Goal: Information Seeking & Learning: Learn about a topic

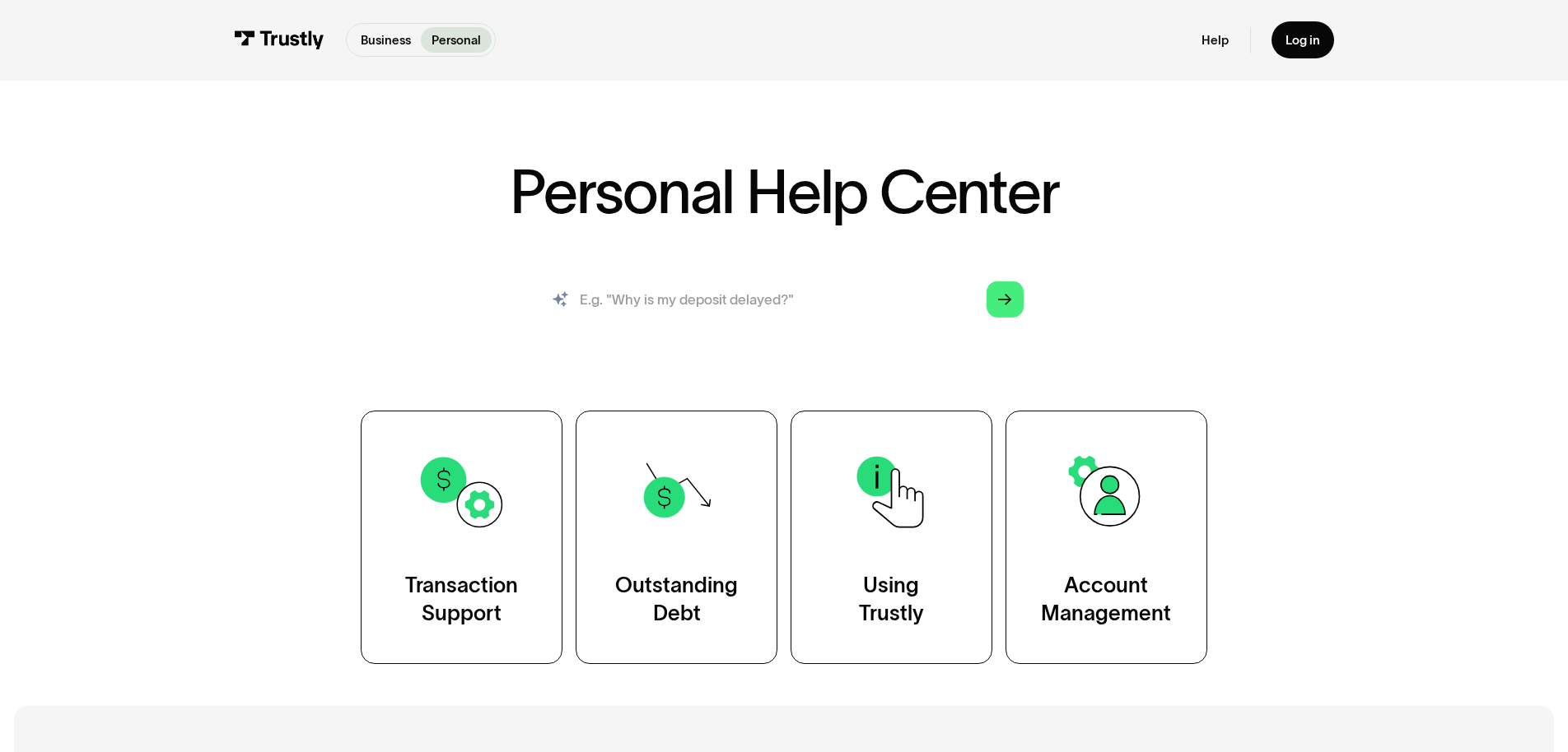
click at [651, 328] on input "search" at bounding box center [785, 299] width 507 height 56
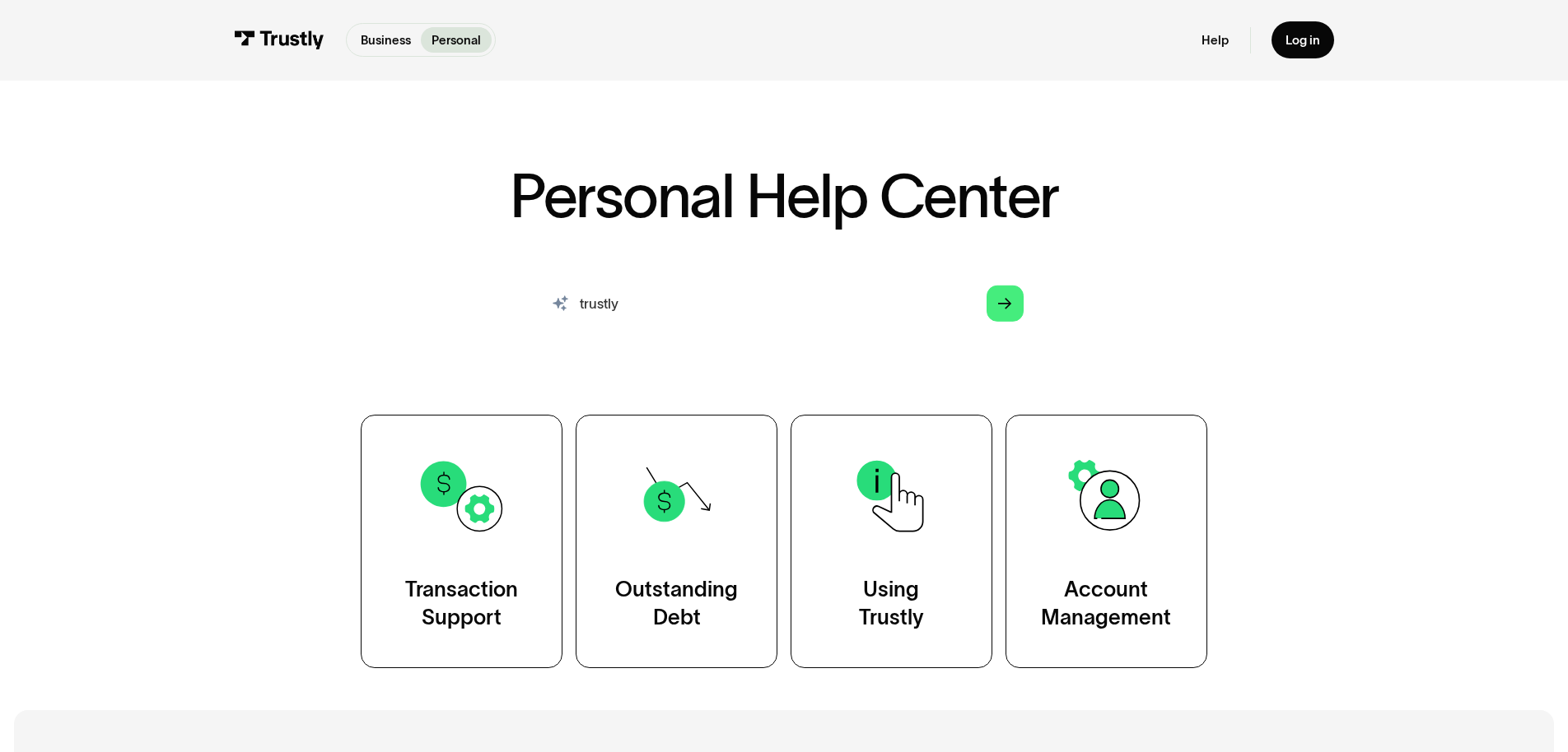
type input "trustly pass"
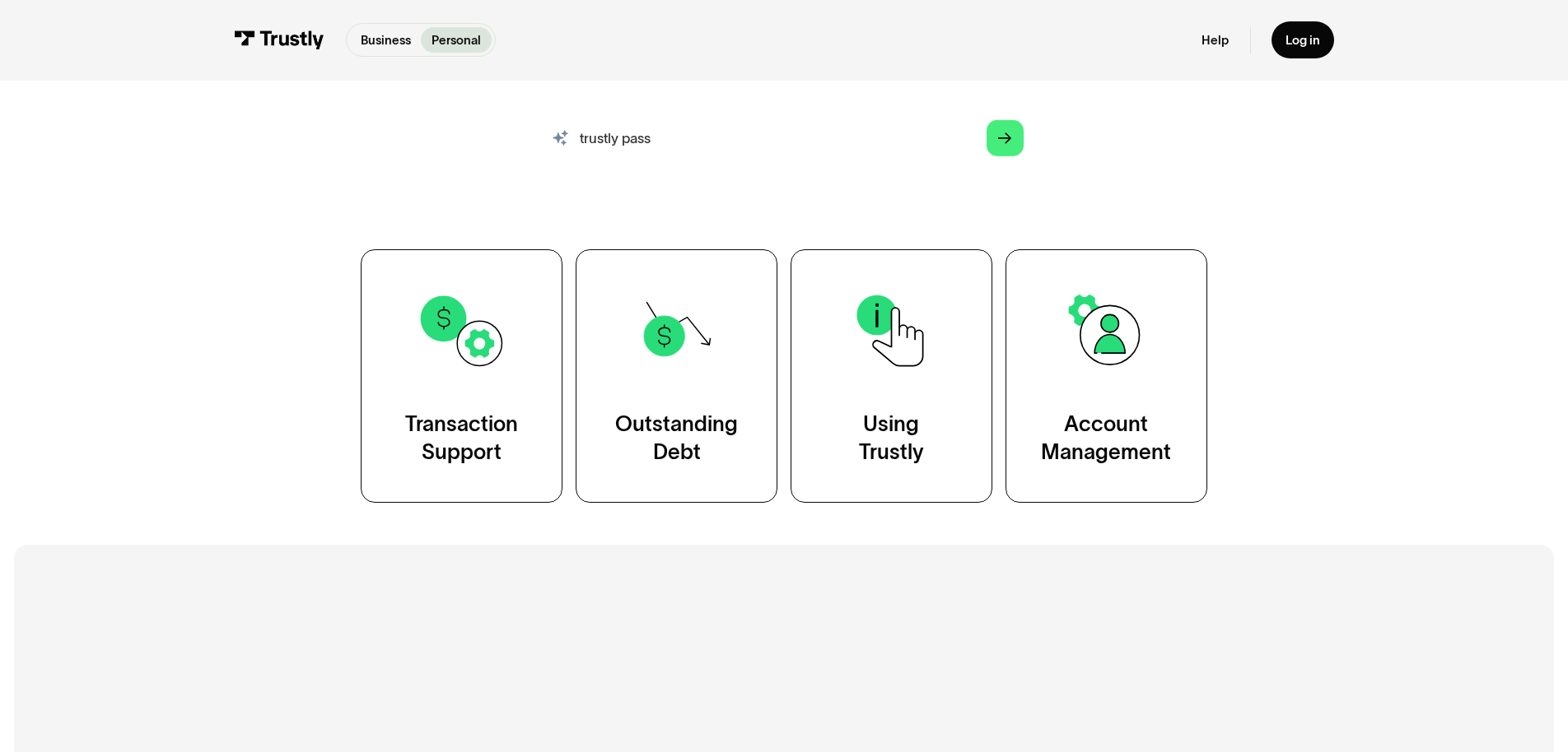
scroll to position [240, 0]
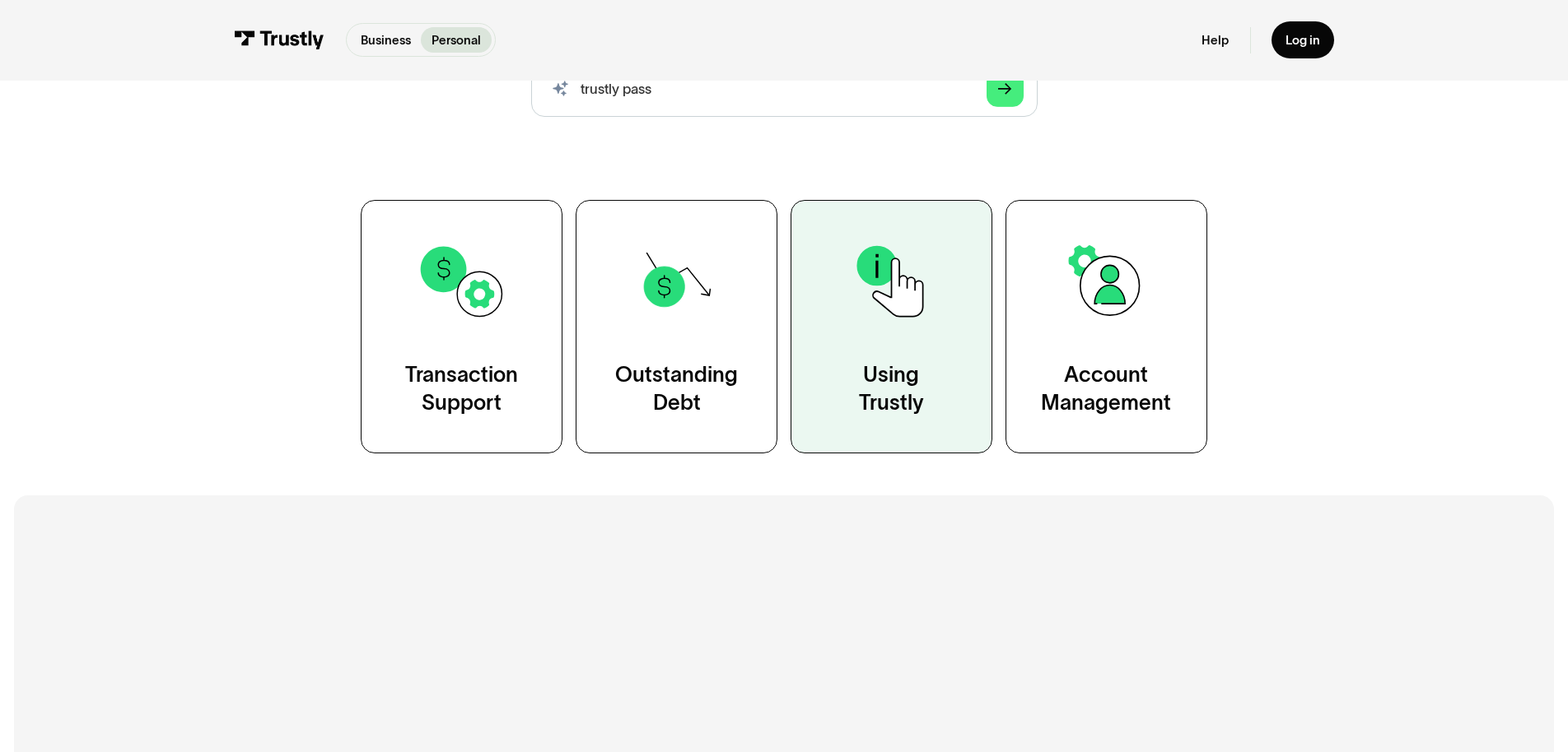
click at [881, 418] on div "Using Trustly" at bounding box center [891, 389] width 65 height 56
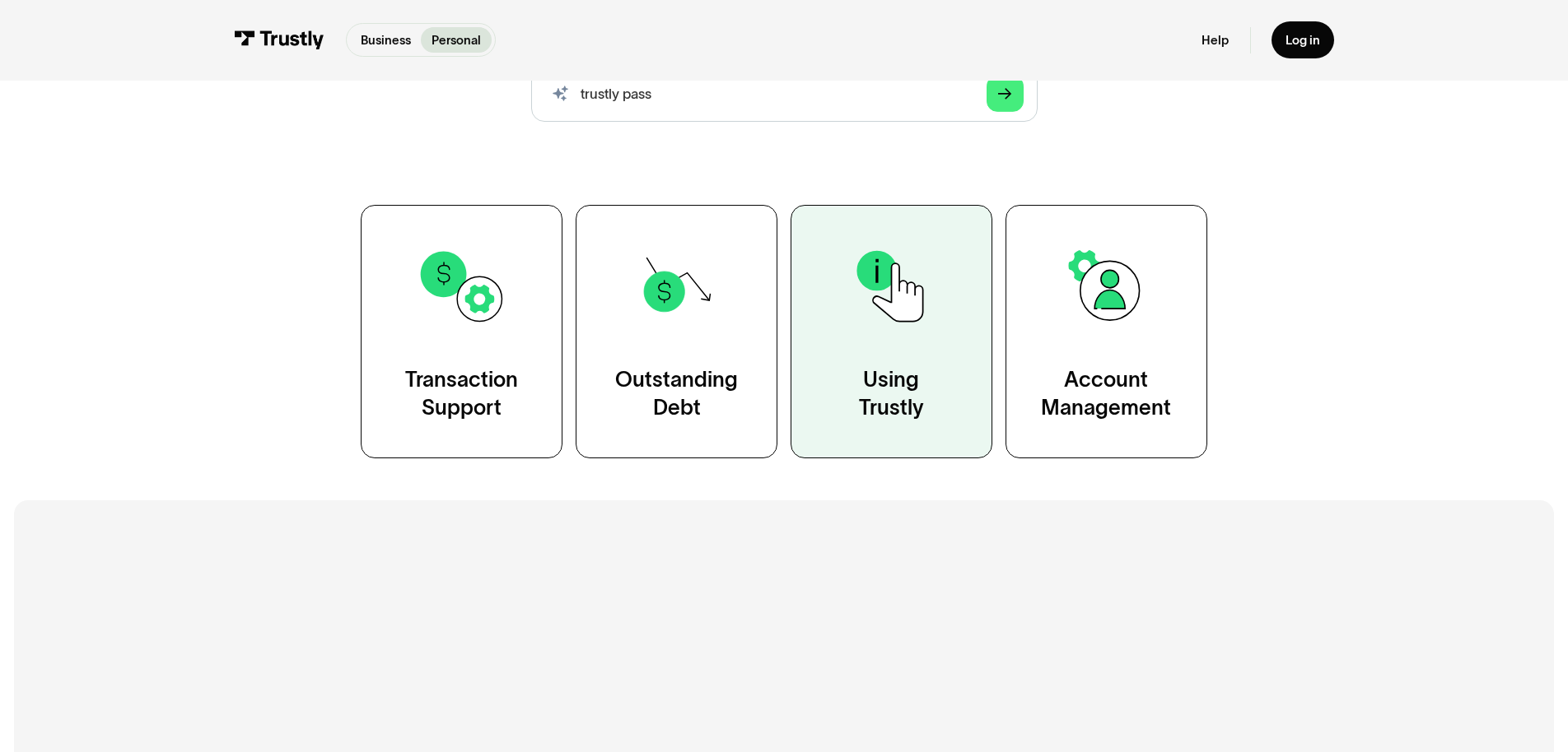
scroll to position [247, 0]
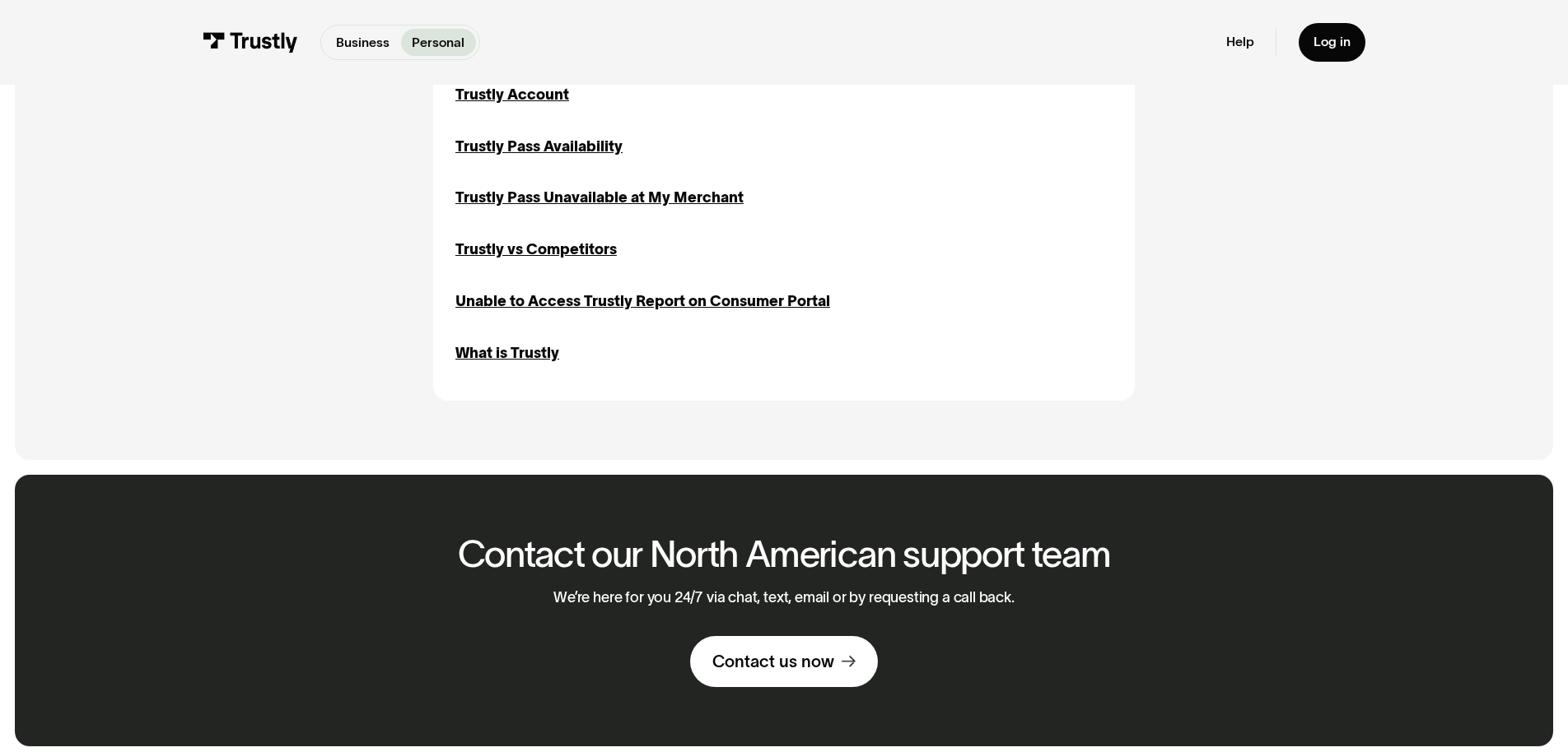
scroll to position [1897, 0]
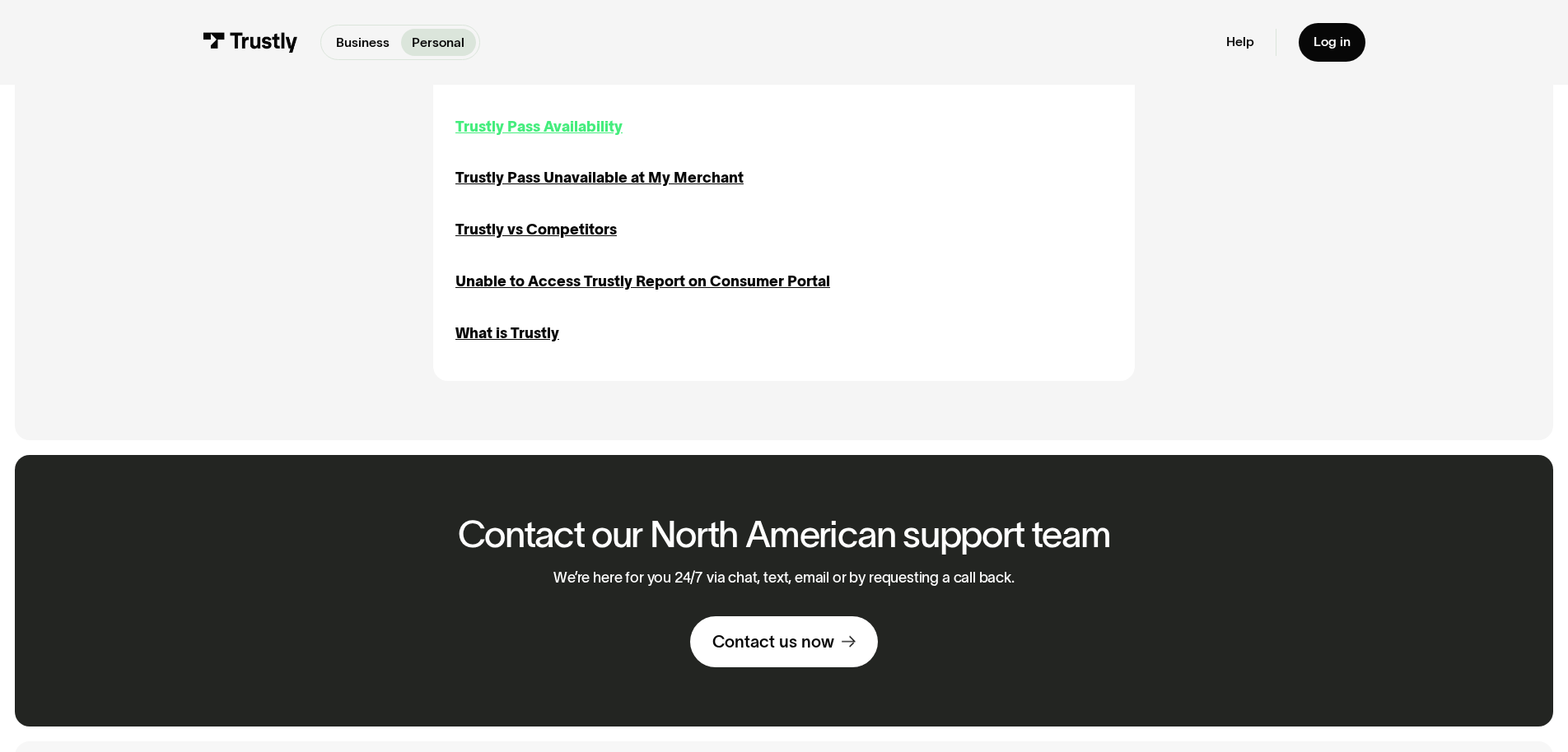
click at [544, 139] on div "Trustly Pass Availability" at bounding box center [538, 126] width 167 height 22
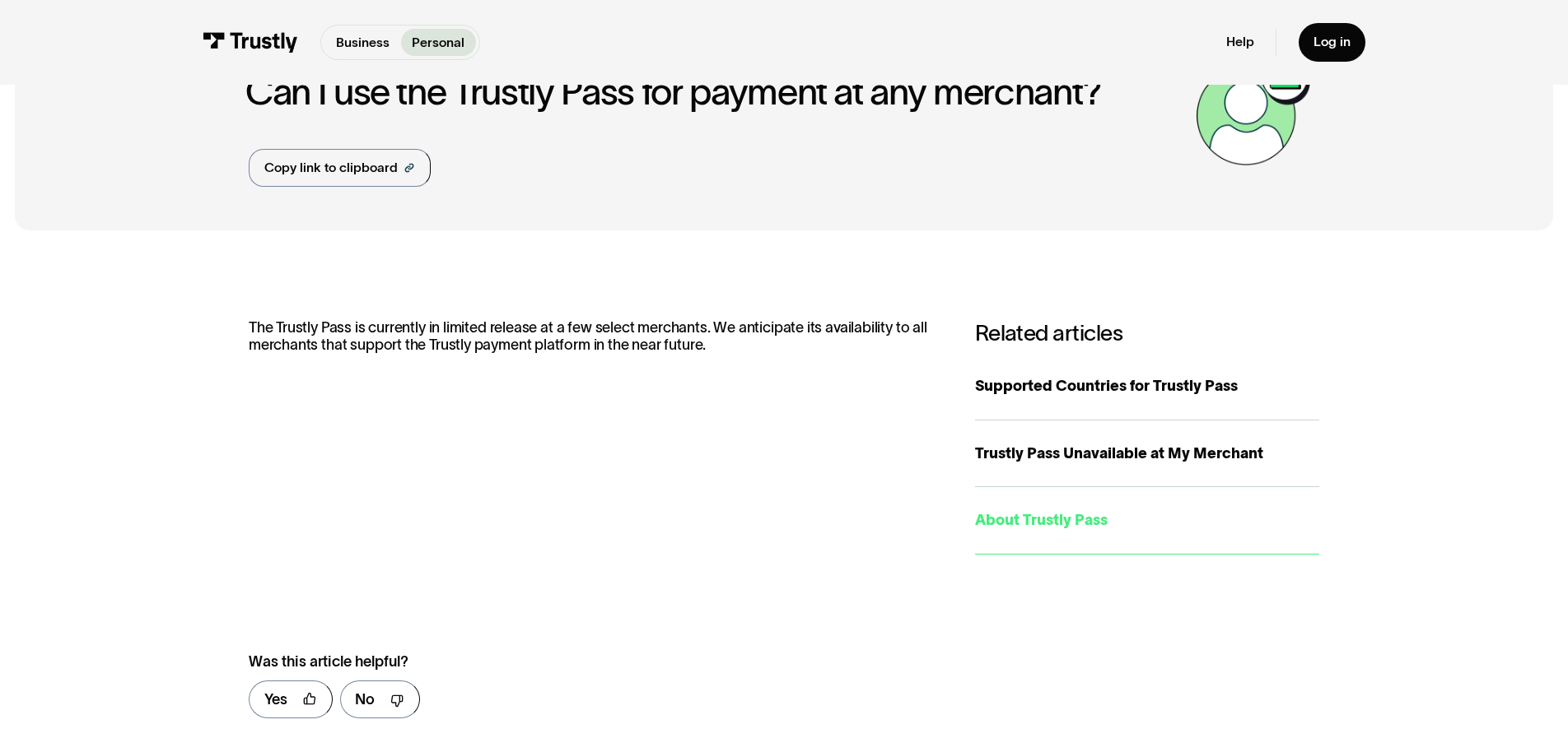
scroll to position [109, 0]
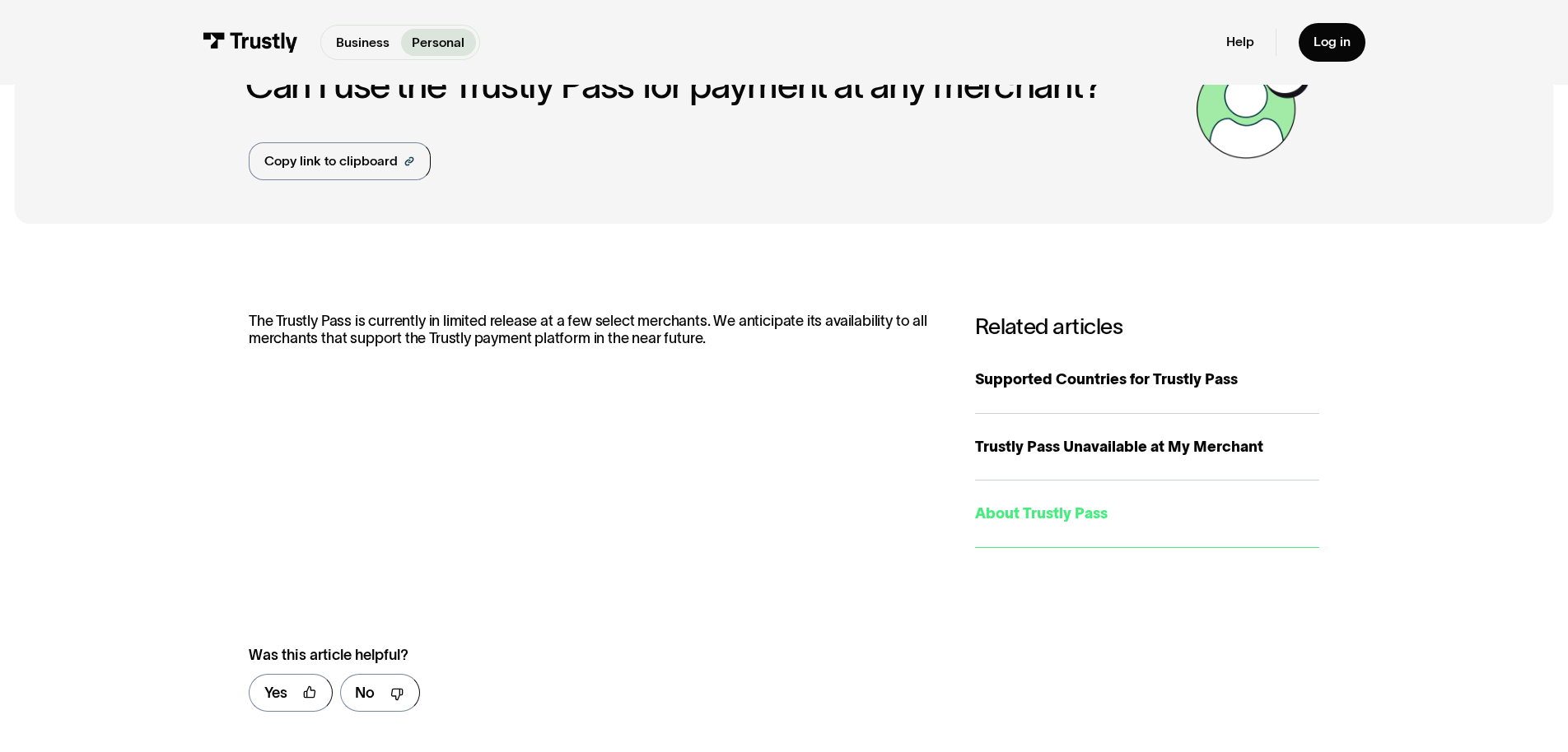
click at [1113, 526] on div "About Trustly Pass" at bounding box center [1147, 513] width 344 height 22
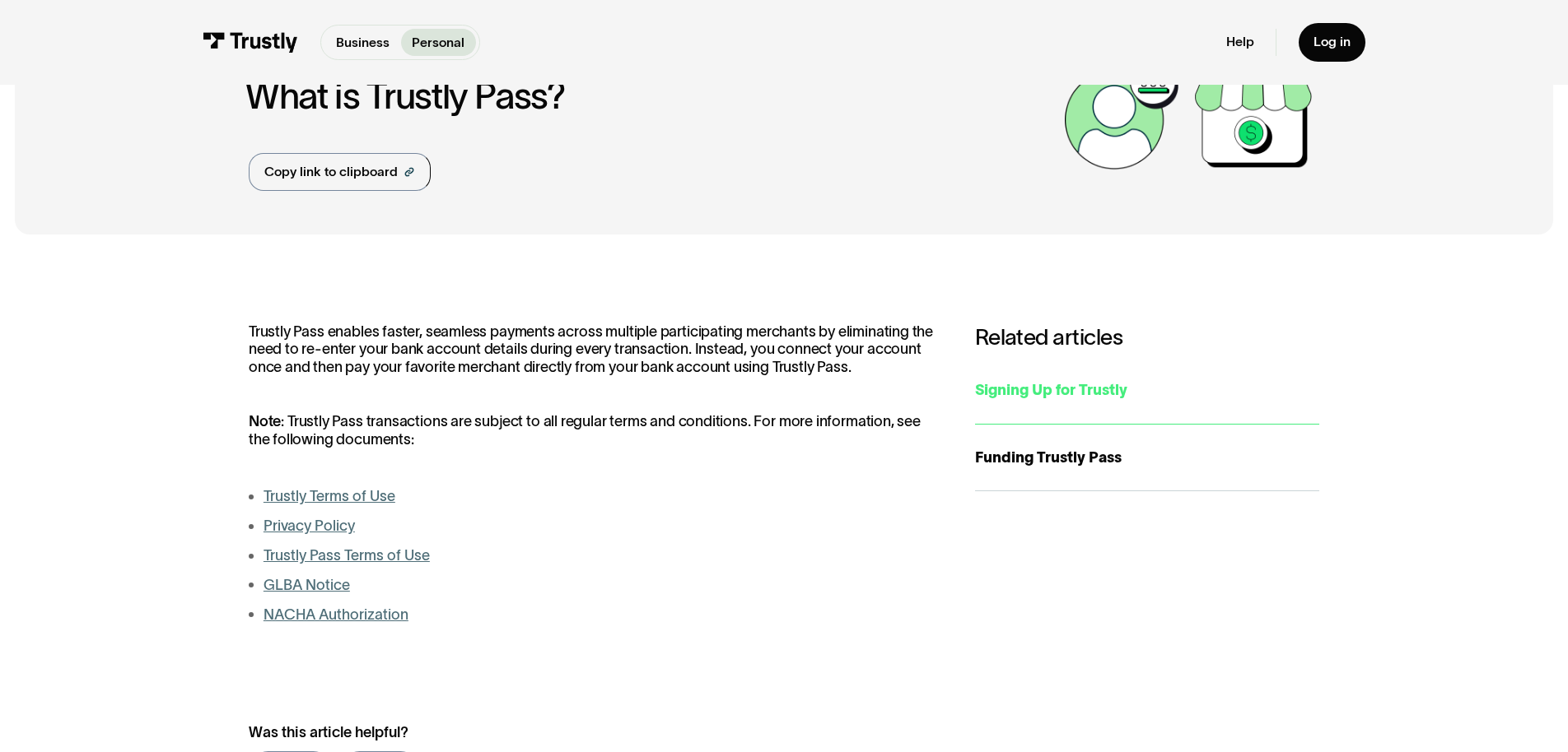
scroll to position [97, 0]
click at [1116, 471] on div "Funding Trustly Pass" at bounding box center [1147, 459] width 344 height 22
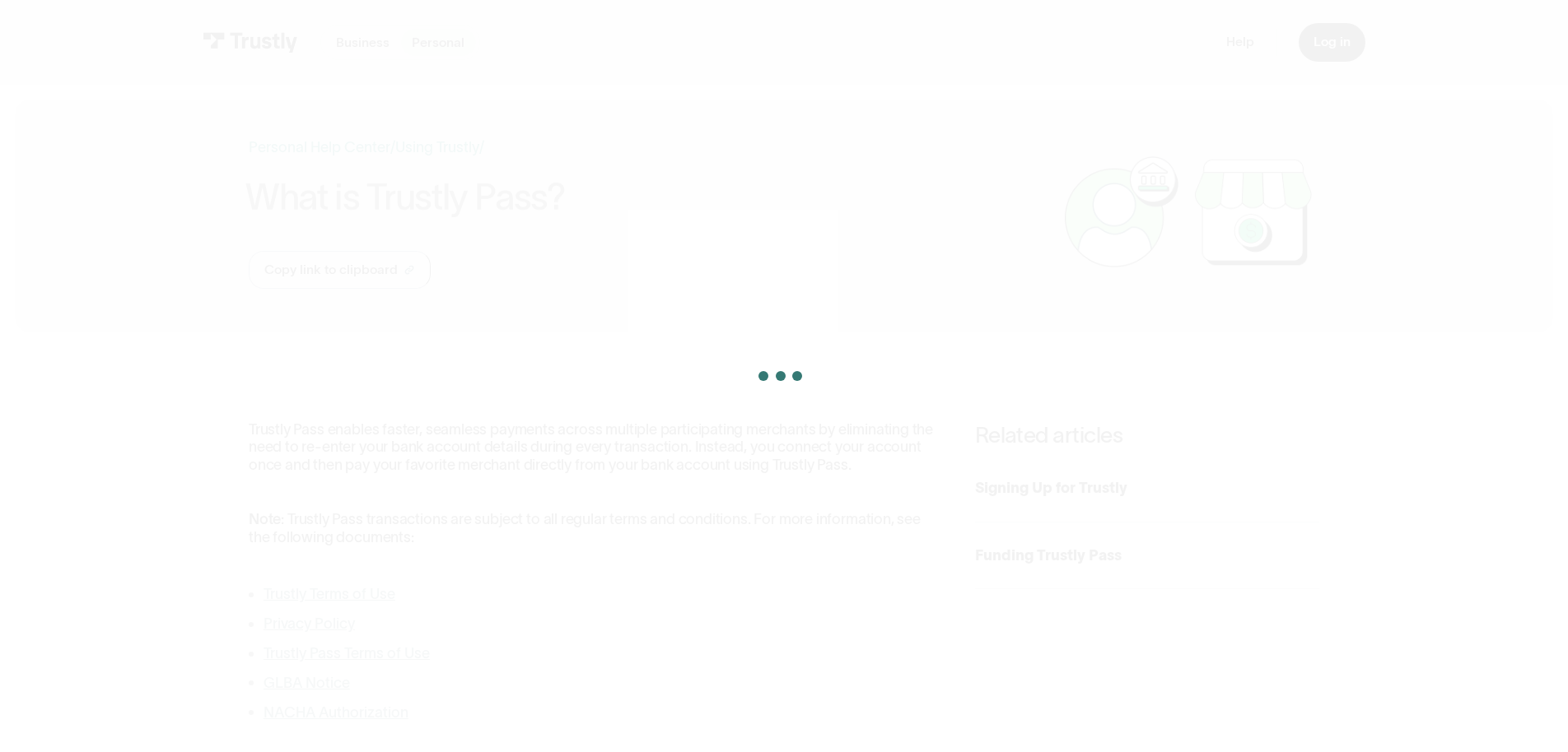
scroll to position [97, 0]
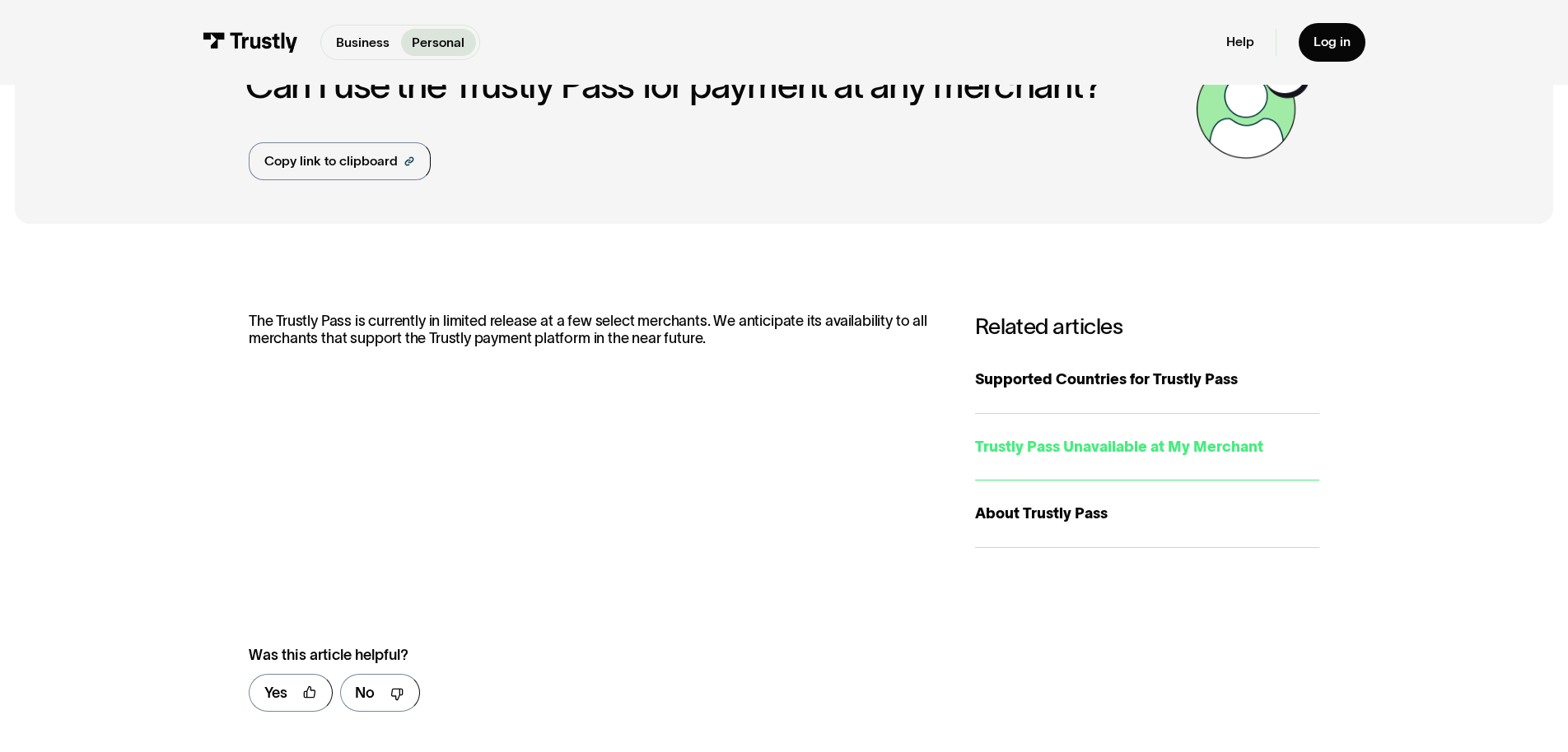
click at [1126, 459] on div "Trustly Pass Unavailable at My Merchant" at bounding box center [1147, 447] width 344 height 22
click at [1125, 459] on div "Trustly Pass Unavailable at My Merchant" at bounding box center [1147, 447] width 344 height 22
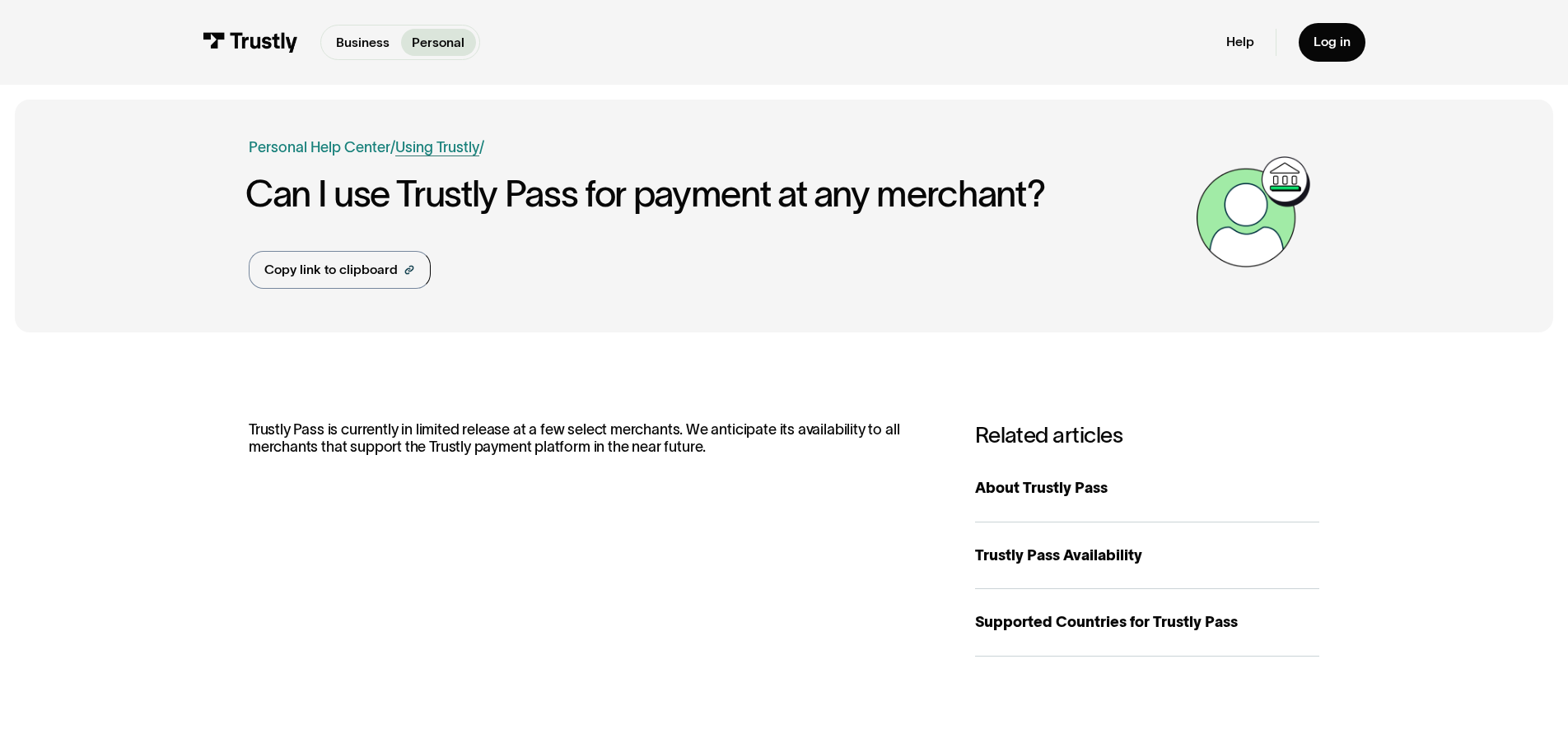
click at [407, 156] on link "Using Trustly" at bounding box center [437, 147] width 84 height 16
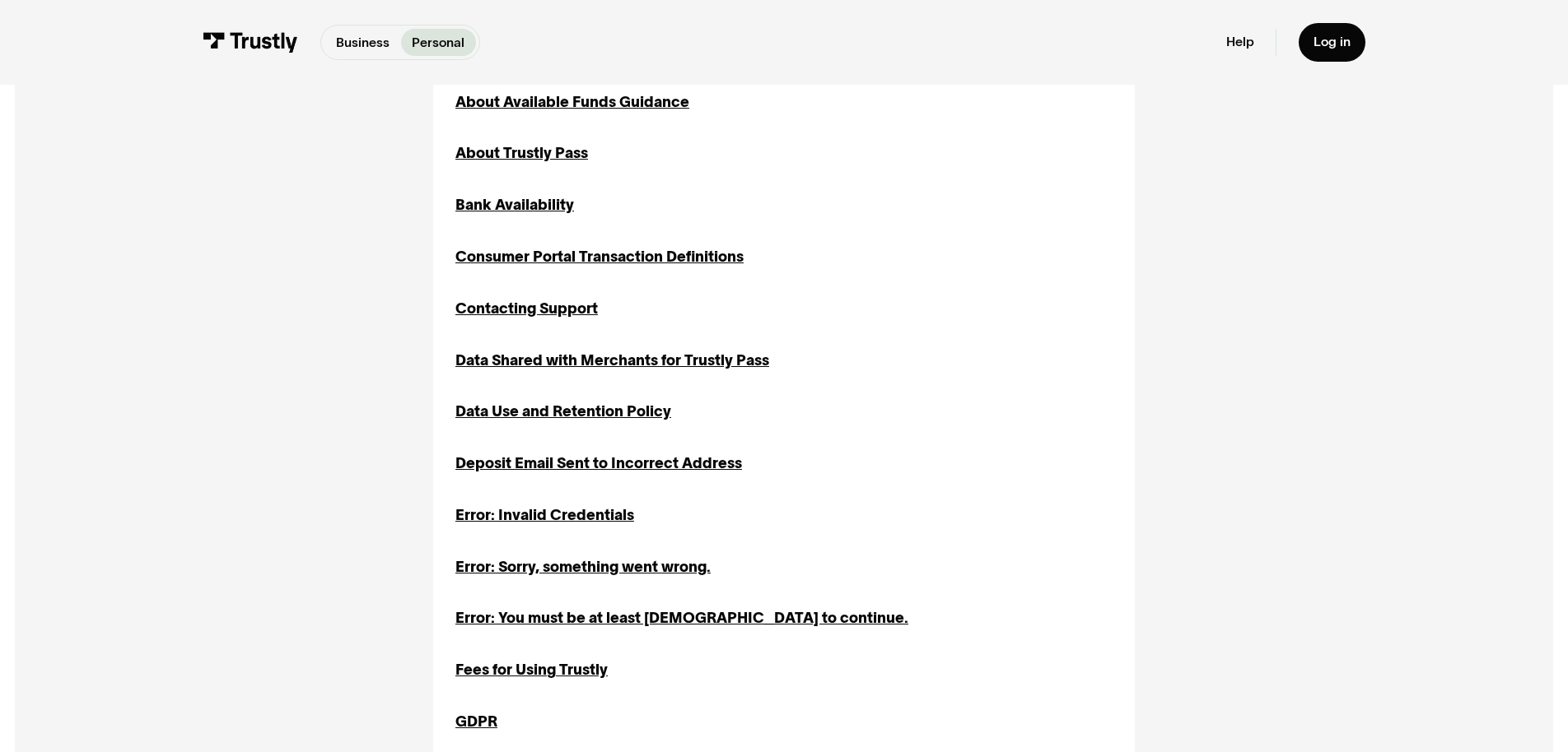
scroll to position [645, 0]
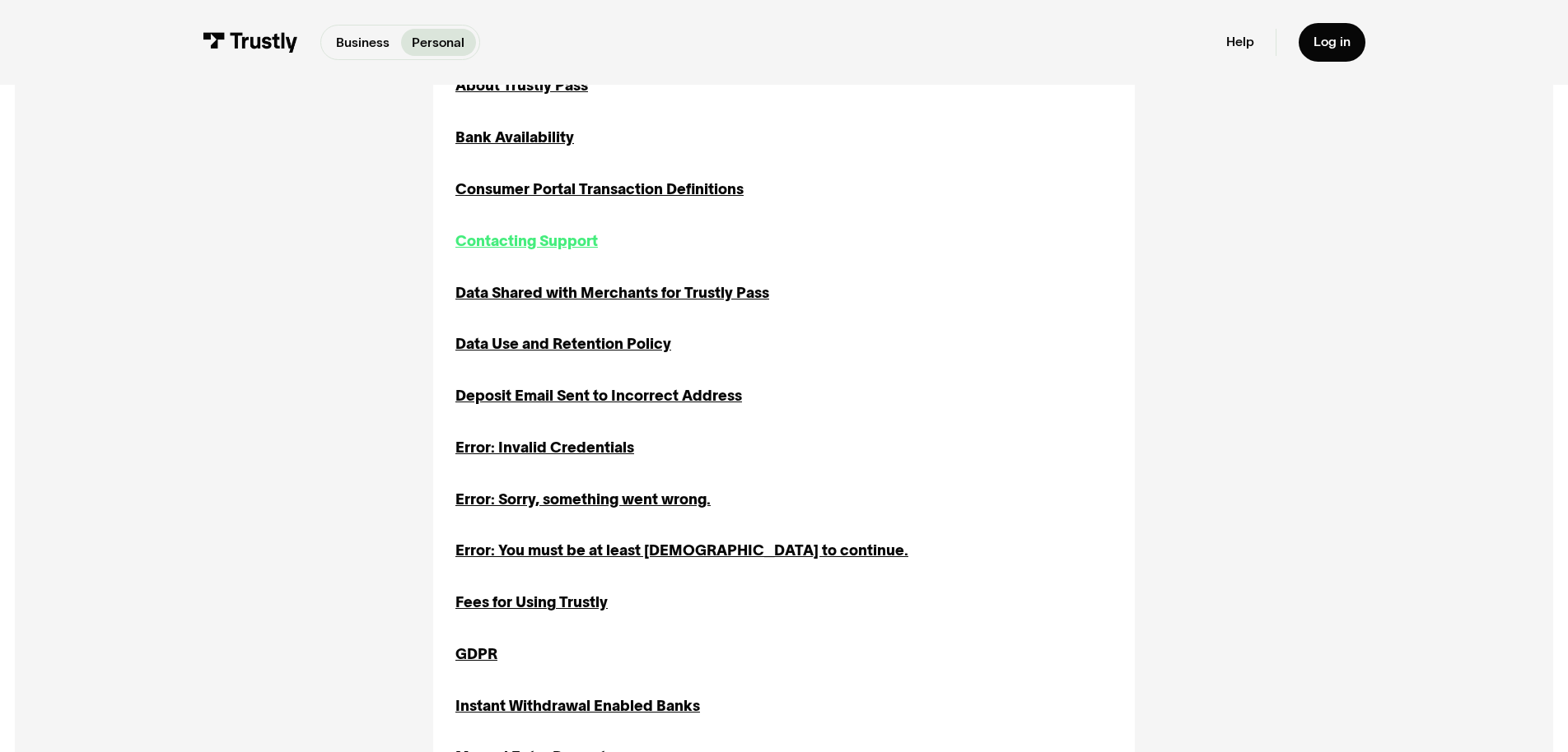
click at [485, 252] on div "Contacting Support" at bounding box center [526, 241] width 142 height 22
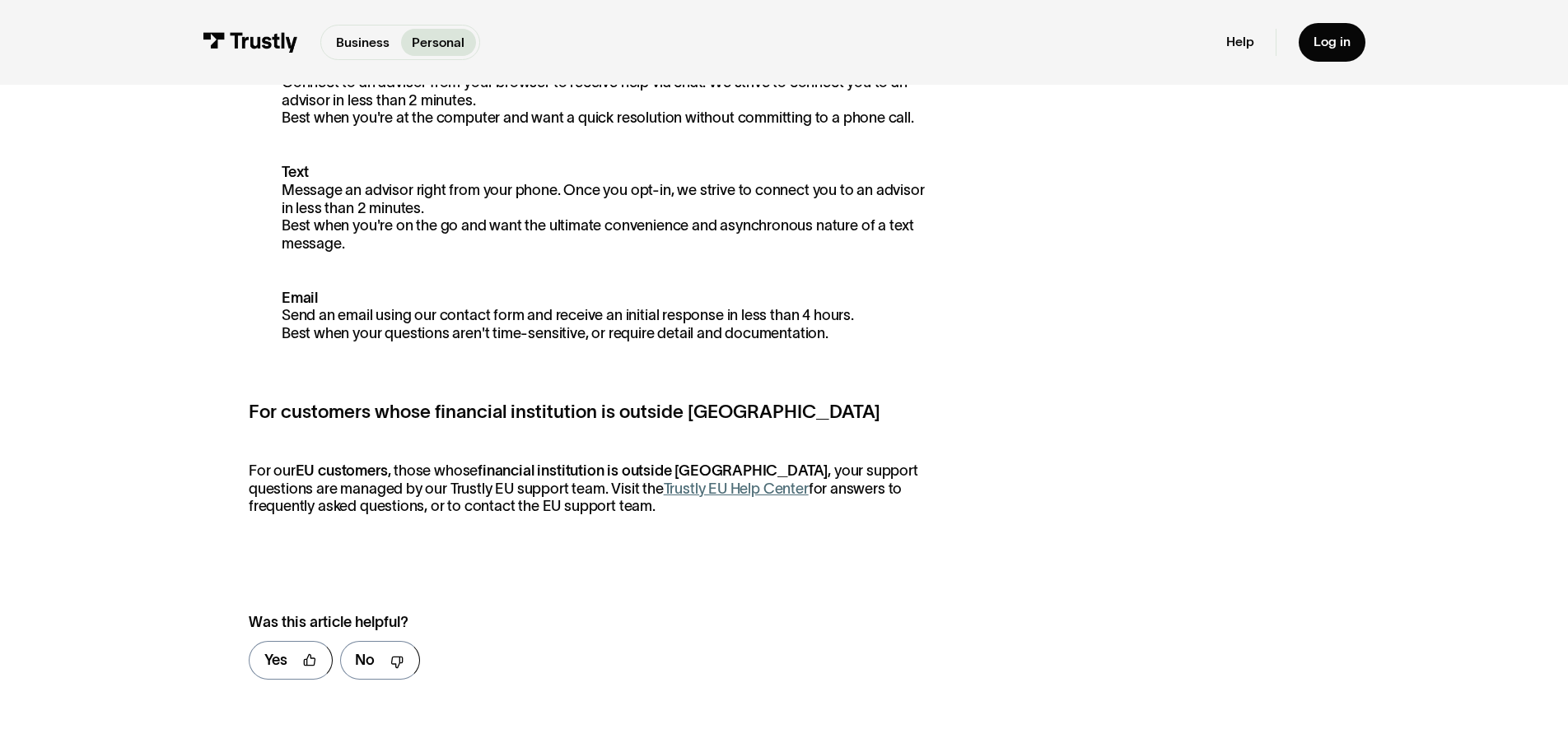
scroll to position [549, 0]
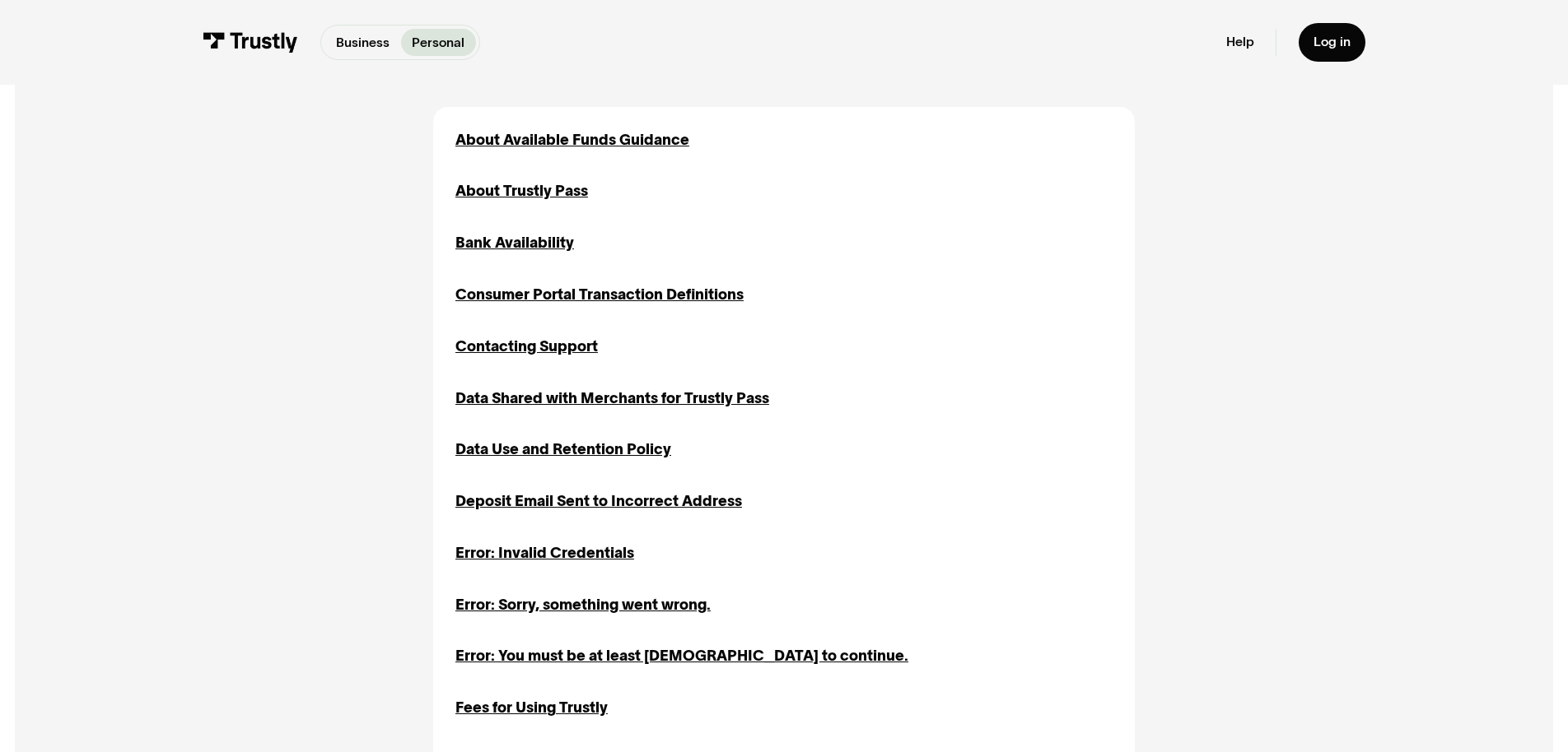
scroll to position [546, 0]
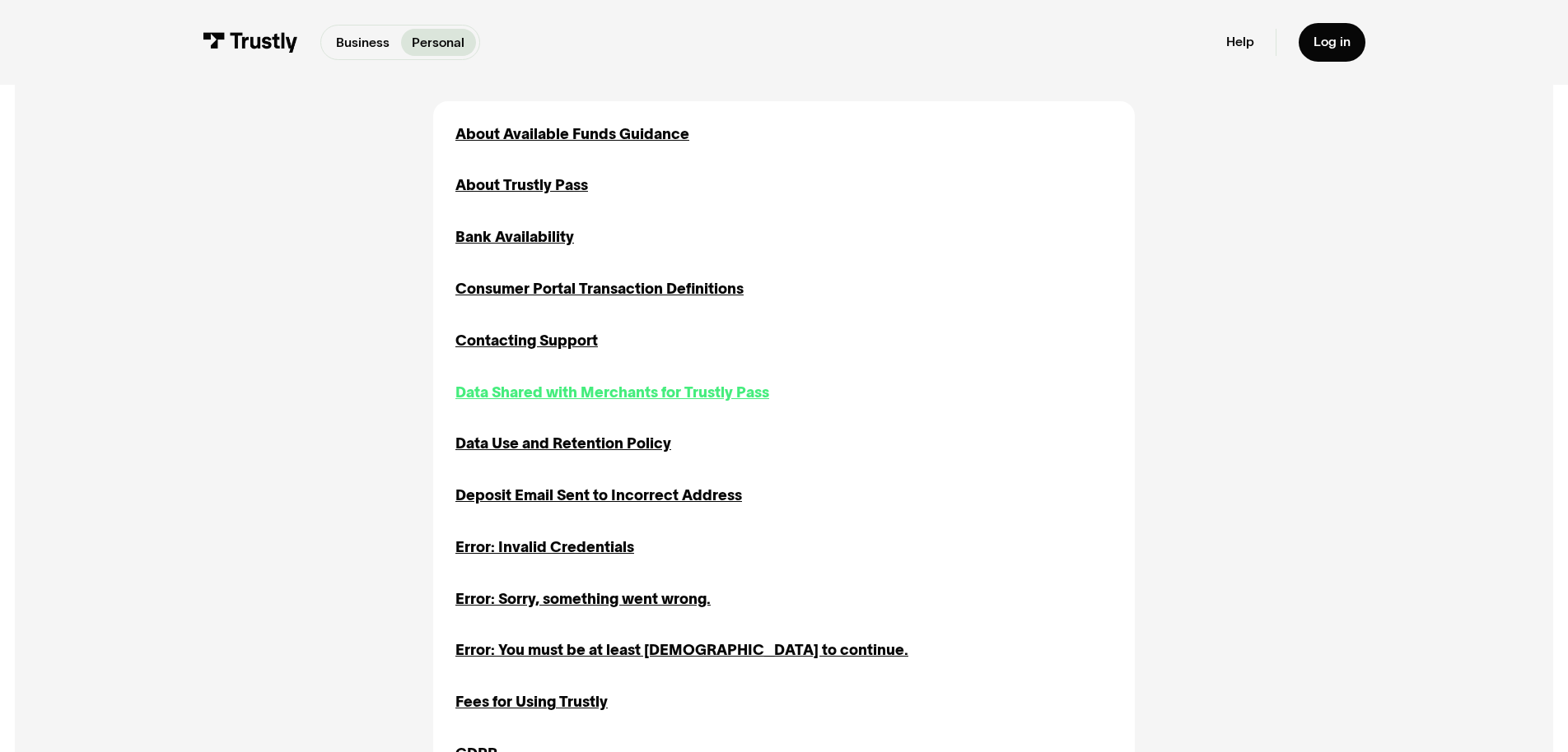
click at [630, 404] on div "Data Shared with Merchants for Trustly Pass" at bounding box center [612, 393] width 314 height 22
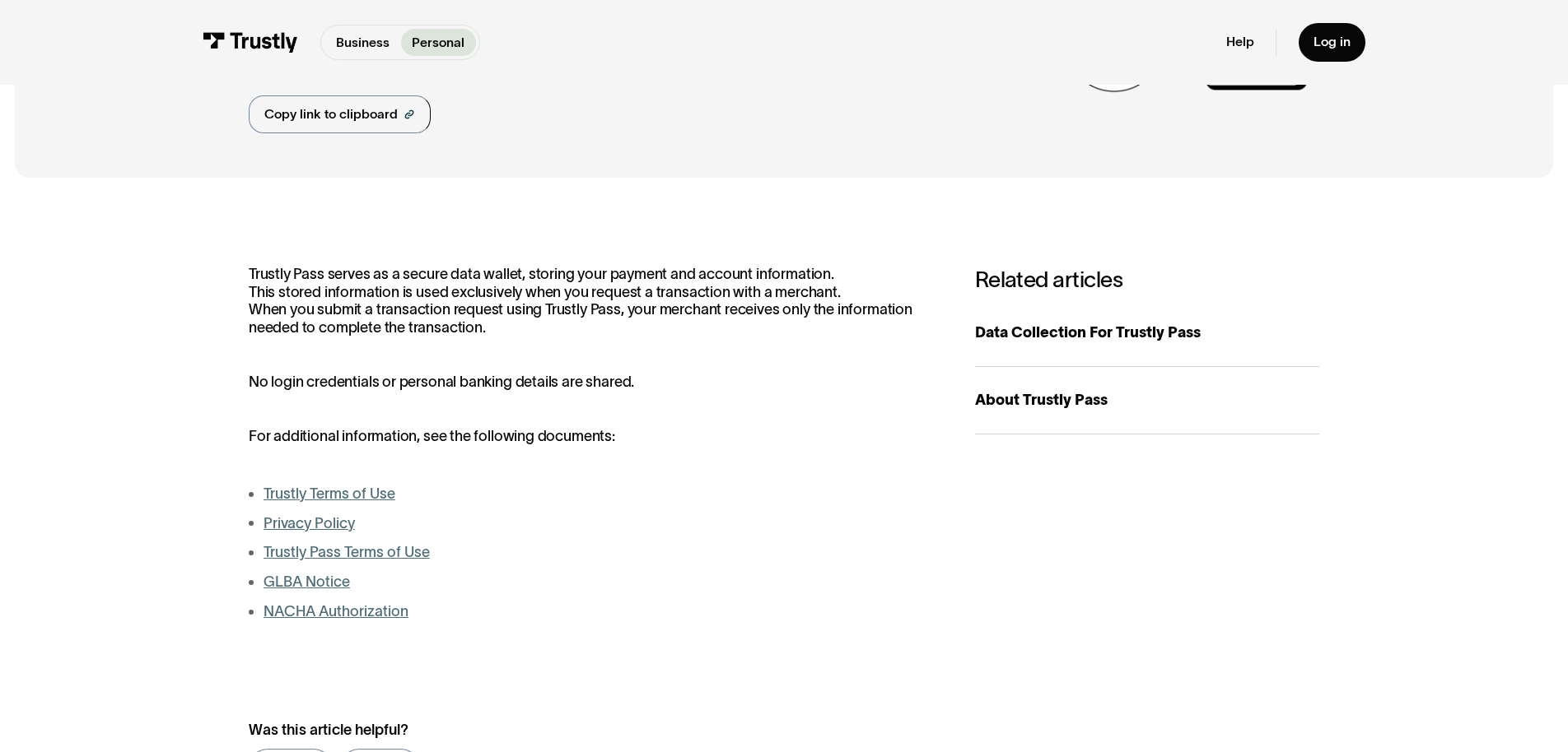
scroll to position [205, 0]
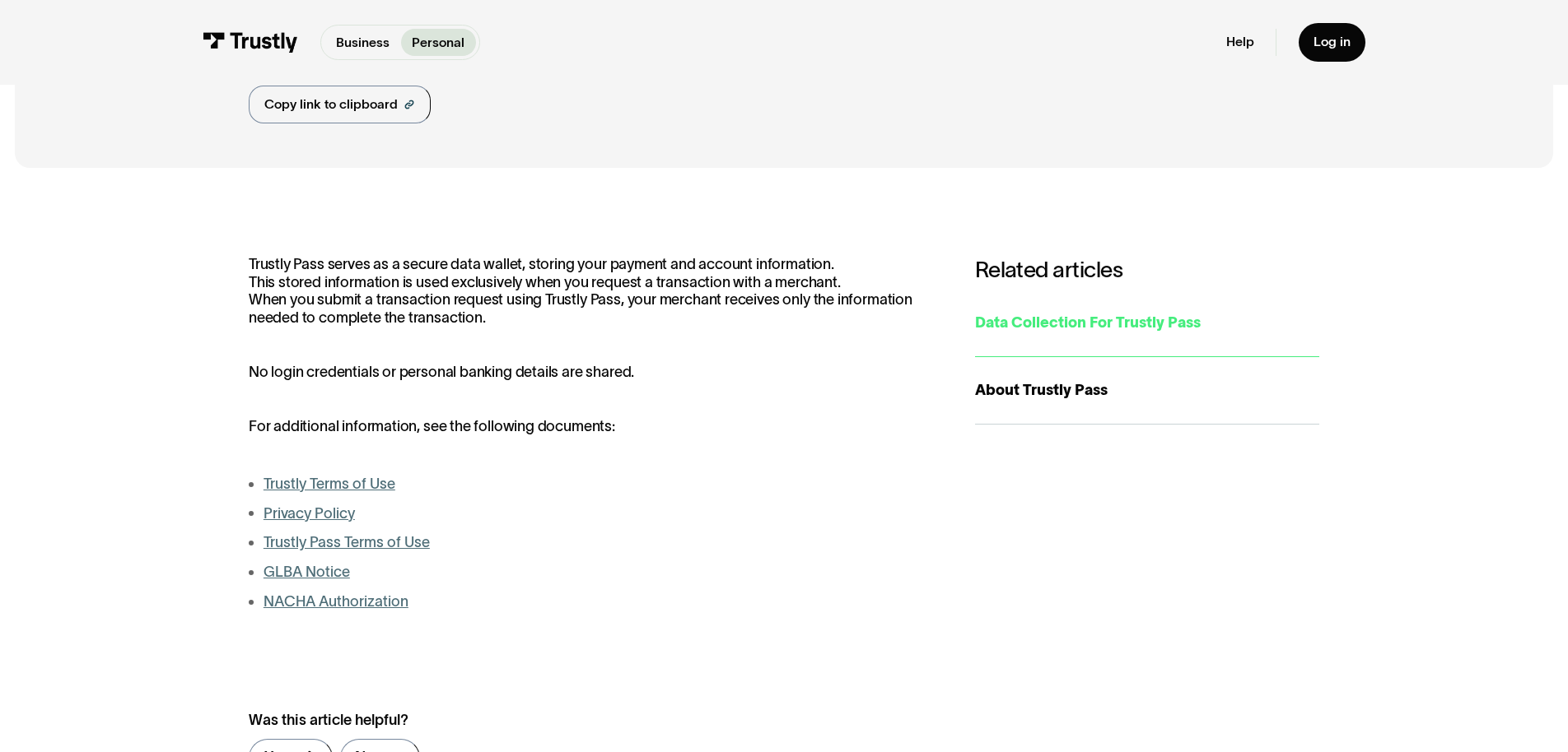
click at [1087, 334] on div "Data Collection For Trustly Pass" at bounding box center [1147, 322] width 344 height 22
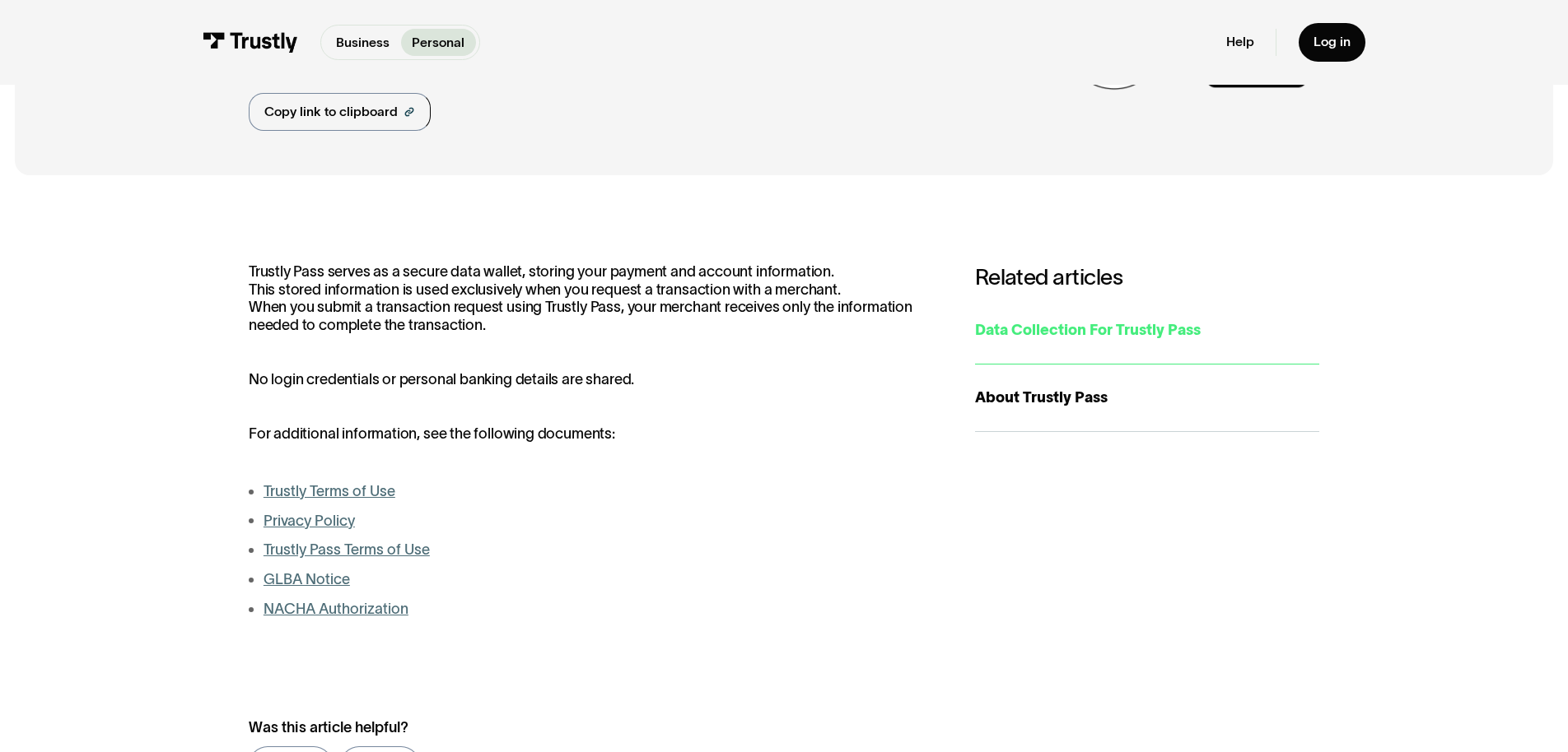
scroll to position [196, 0]
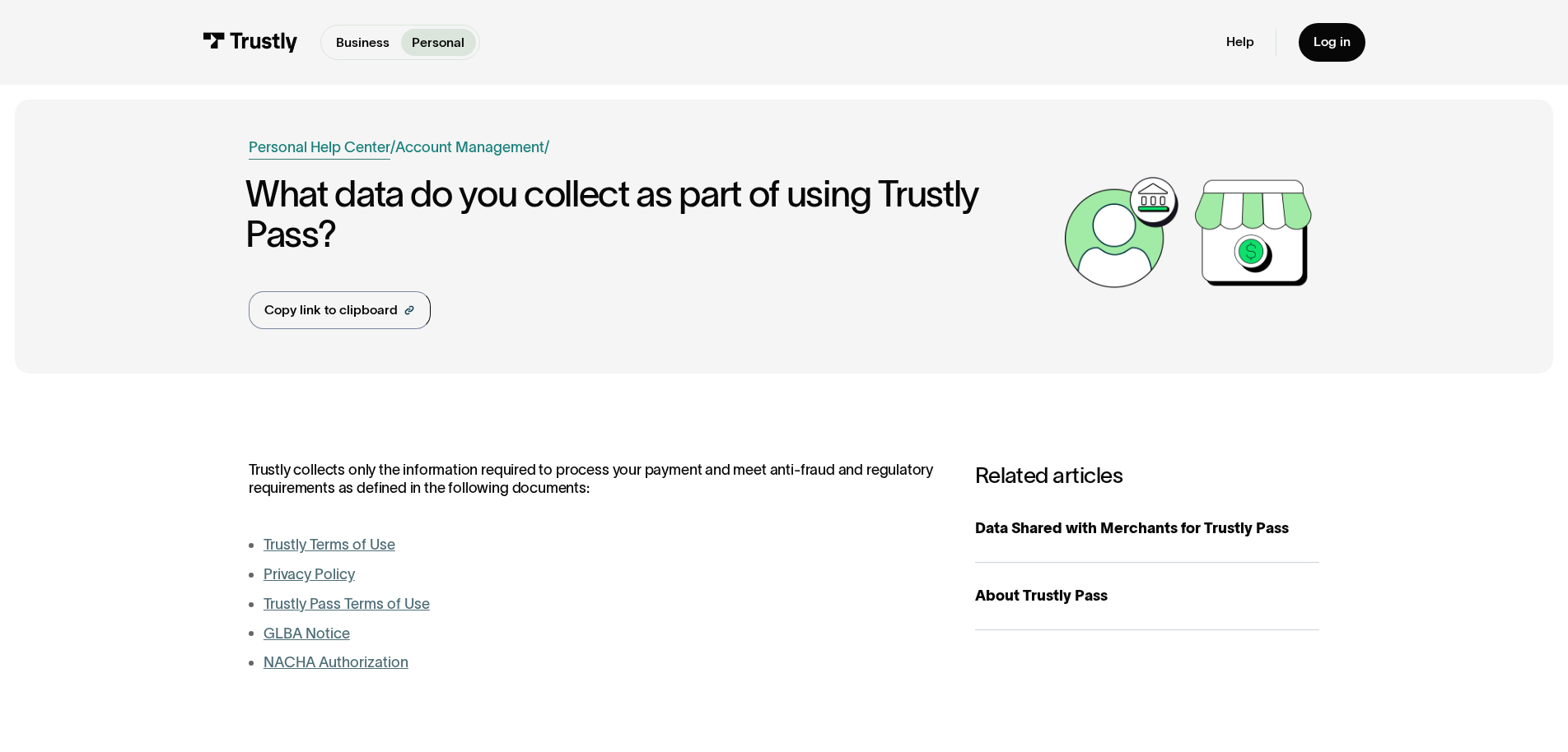
click at [334, 159] on link "Personal Help Center" at bounding box center [319, 147] width 142 height 22
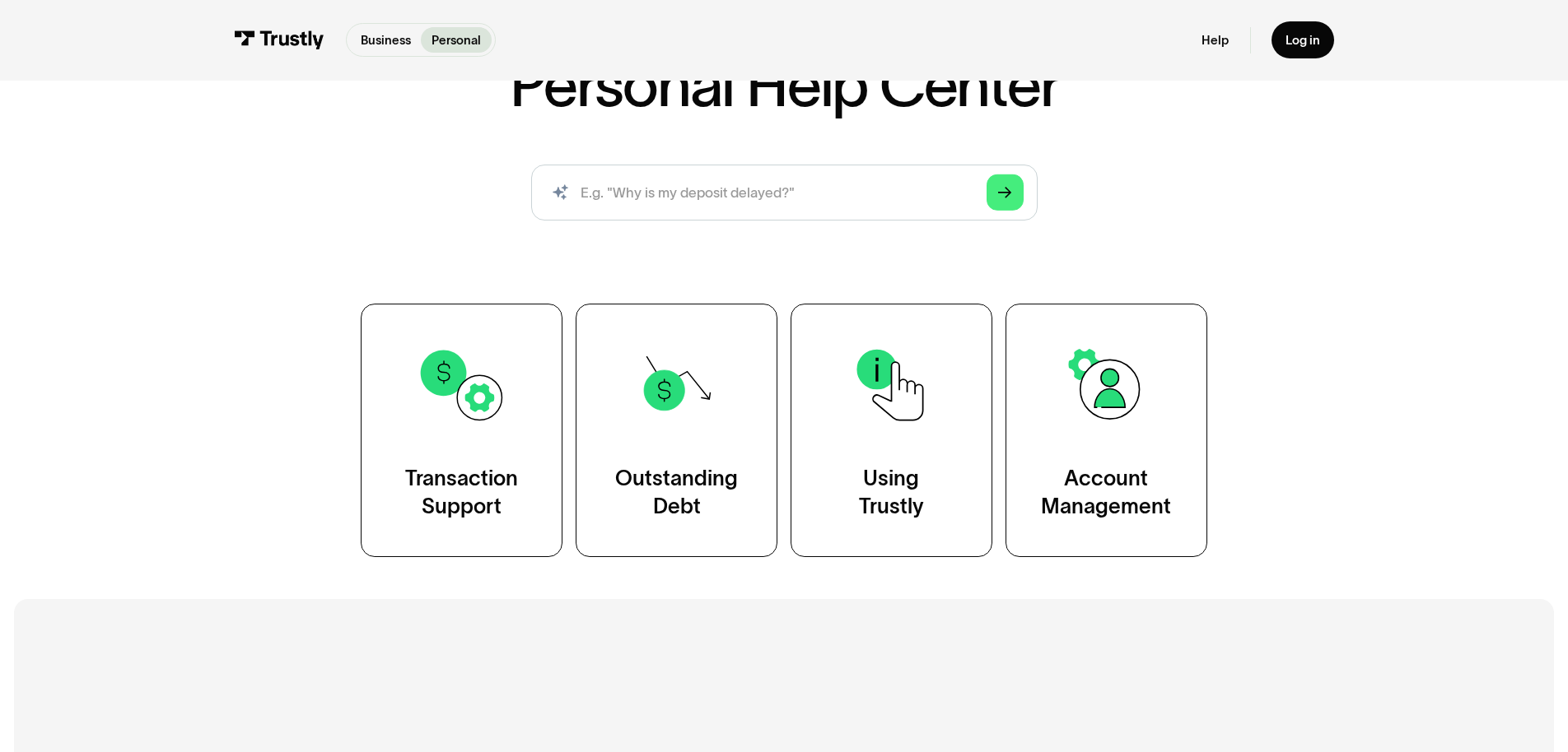
scroll to position [198, 0]
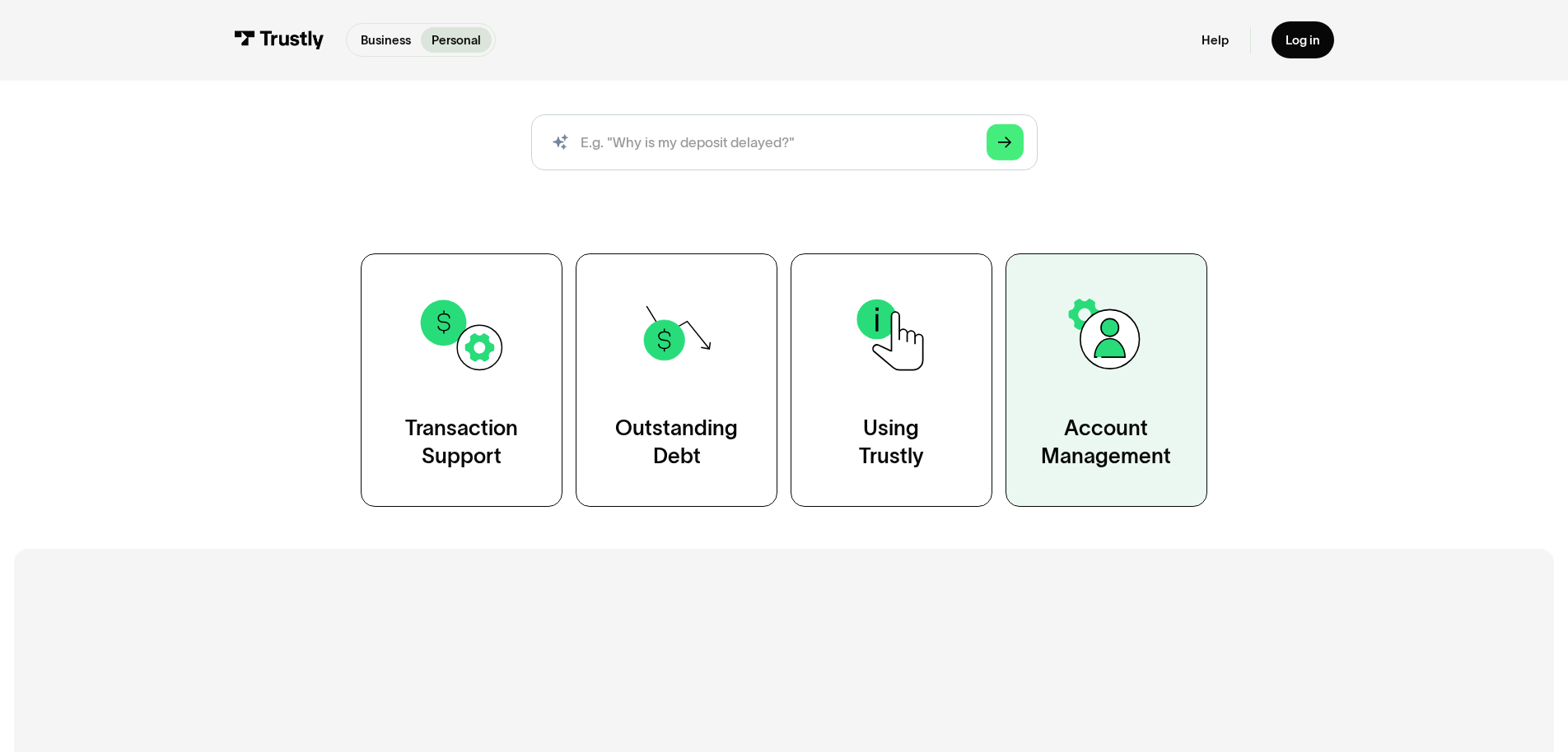
click at [1125, 380] on img at bounding box center [1105, 334] width 91 height 91
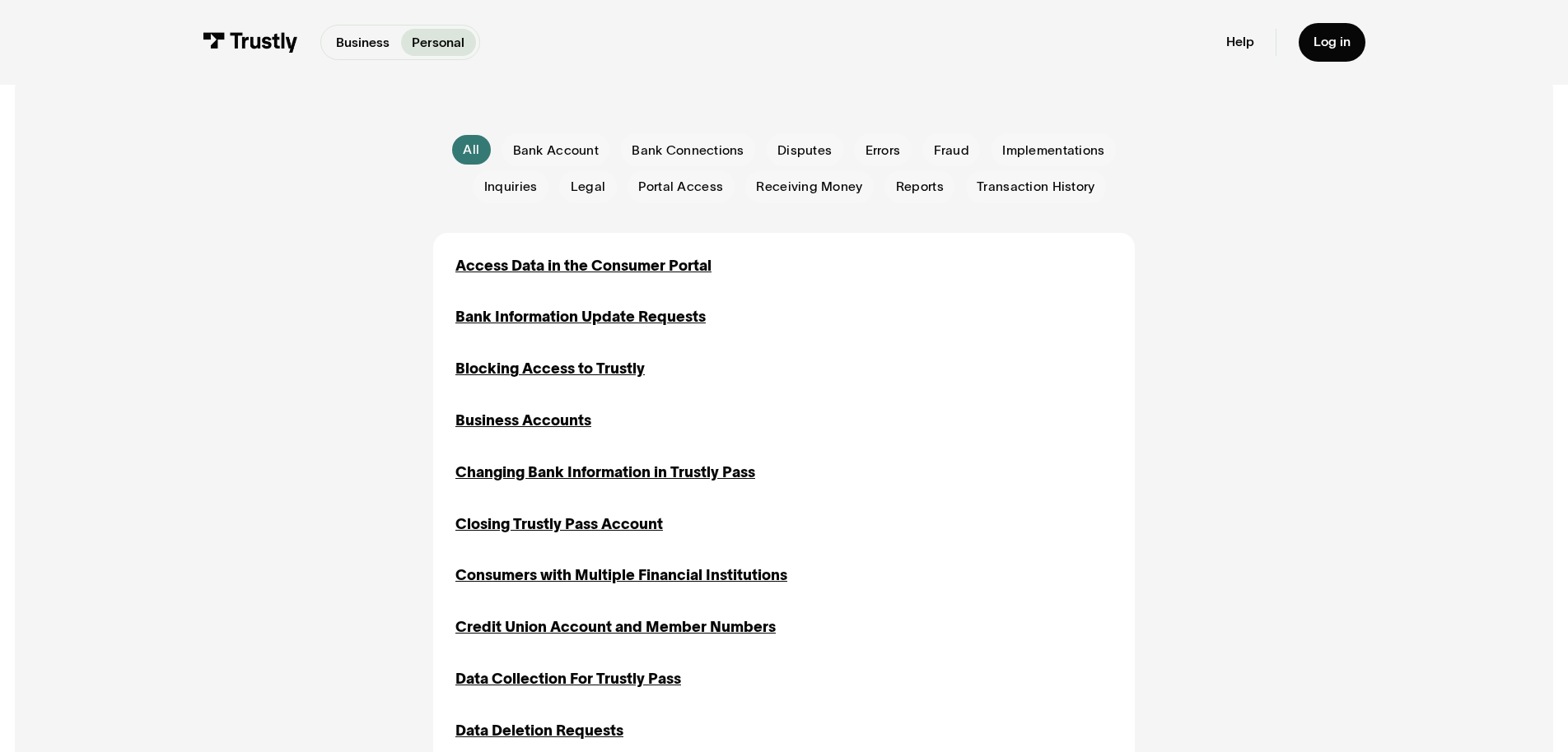
scroll to position [481, 0]
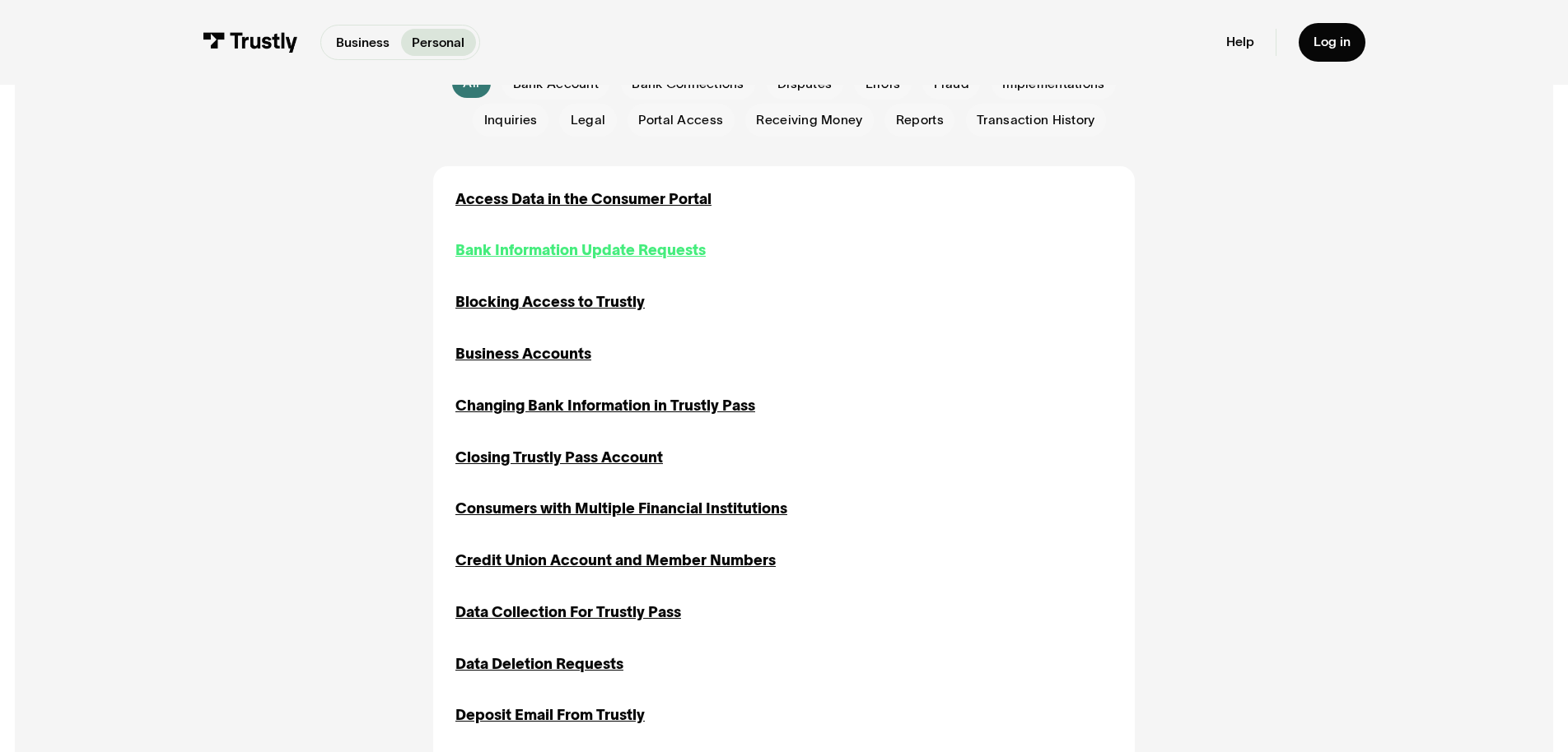
click at [579, 262] on div "Bank Information Update Requests" at bounding box center [580, 250] width 250 height 22
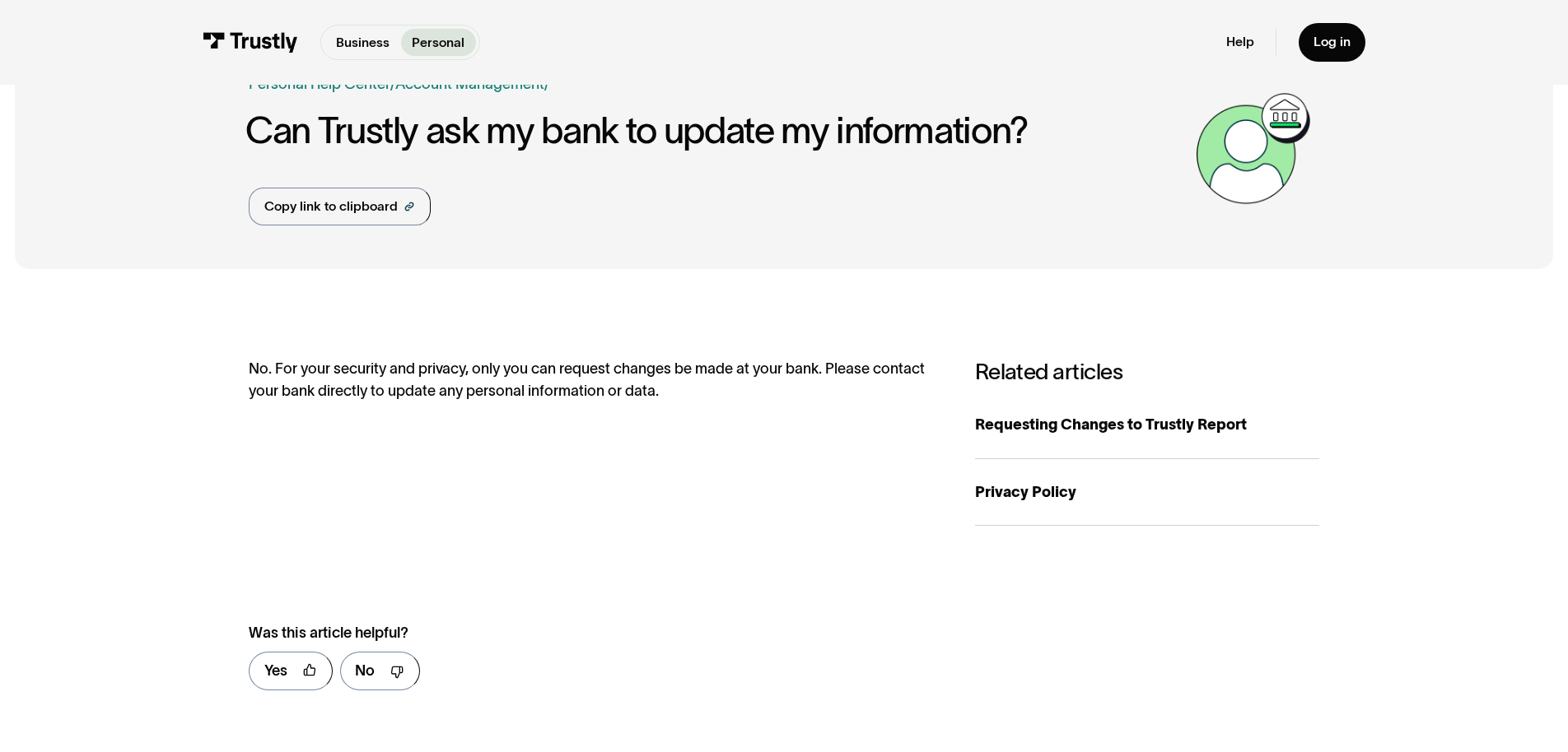
scroll to position [69, 0]
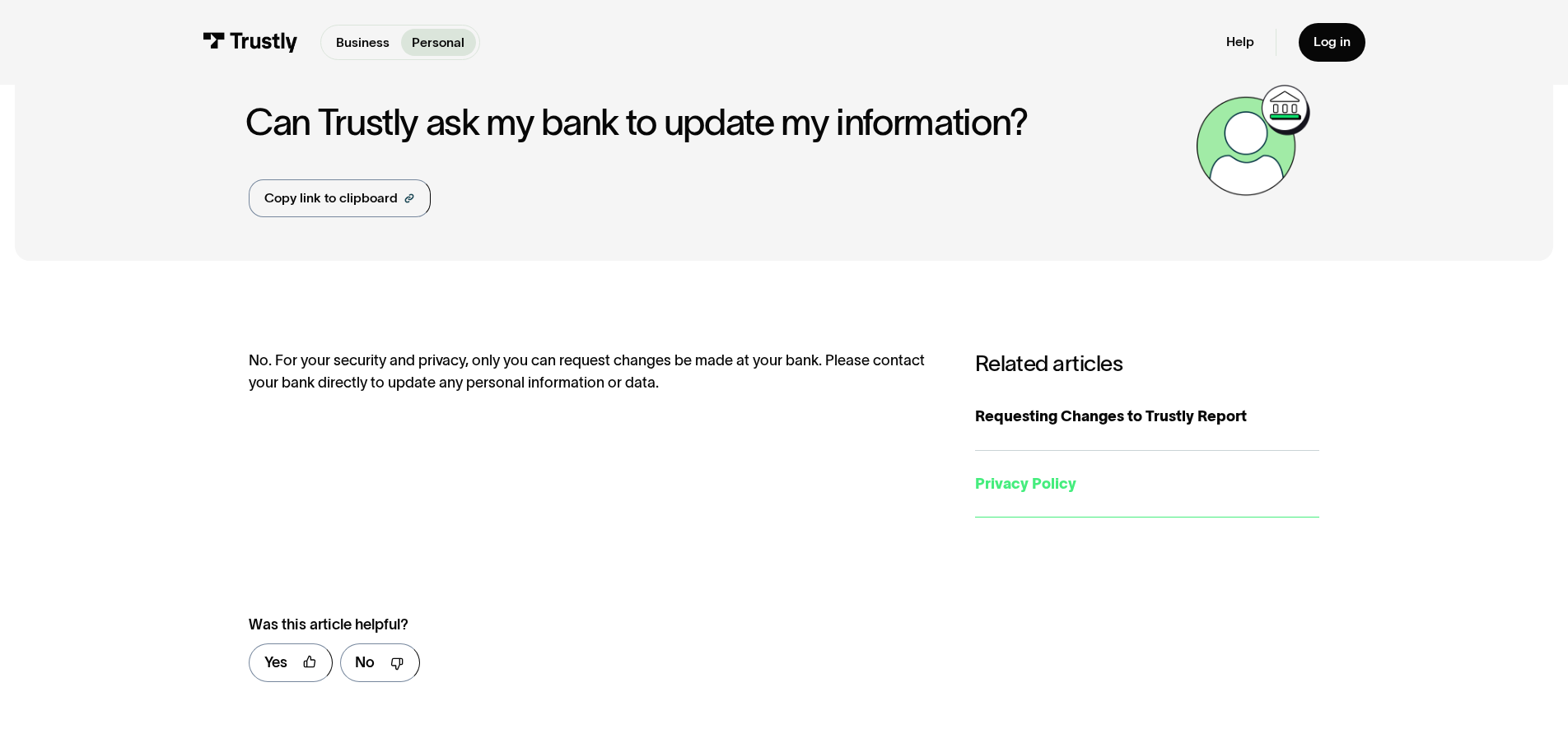
click at [1103, 496] on div "Privacy Policy" at bounding box center [1147, 483] width 344 height 22
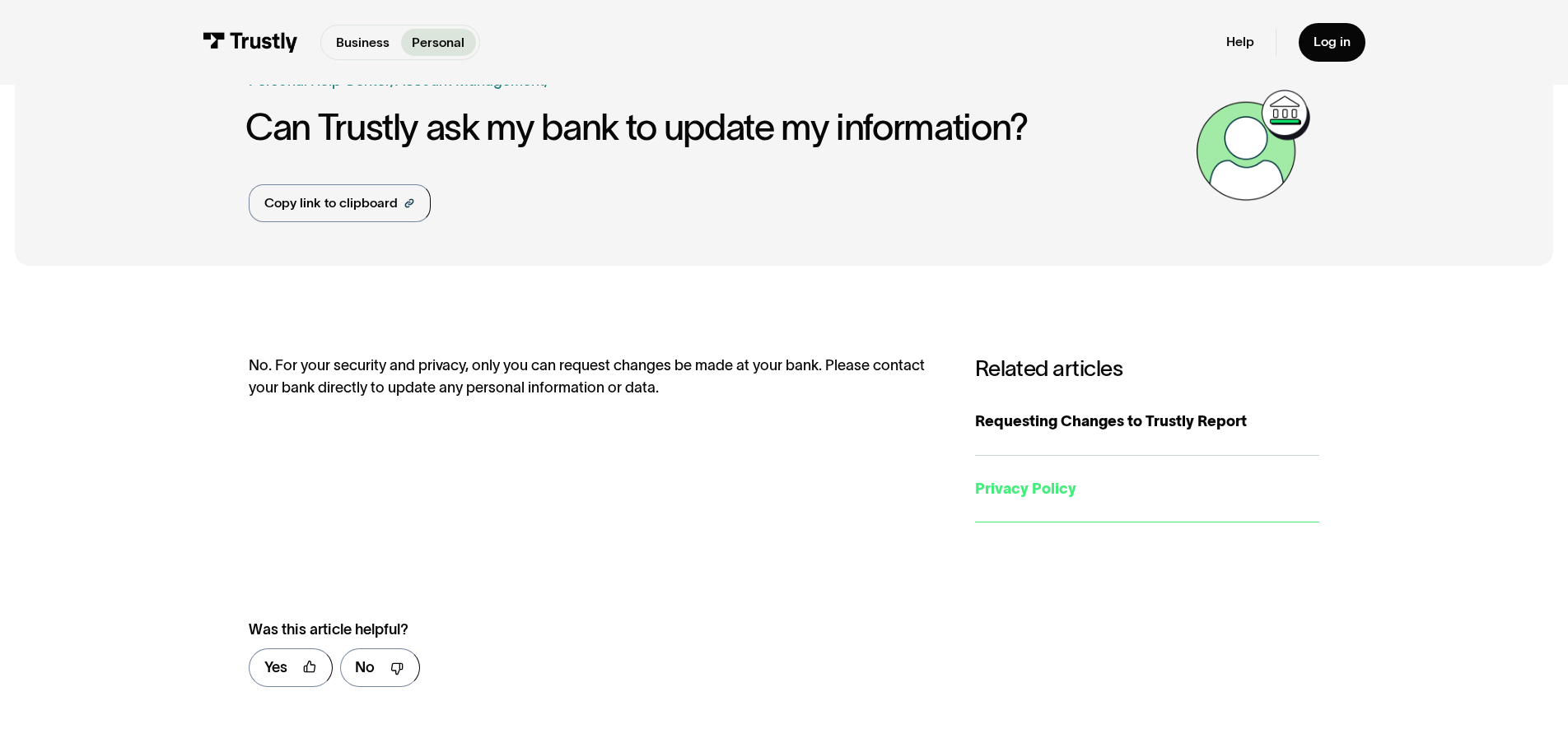
scroll to position [65, 0]
click at [1098, 502] on div "Privacy Policy" at bounding box center [1147, 490] width 344 height 22
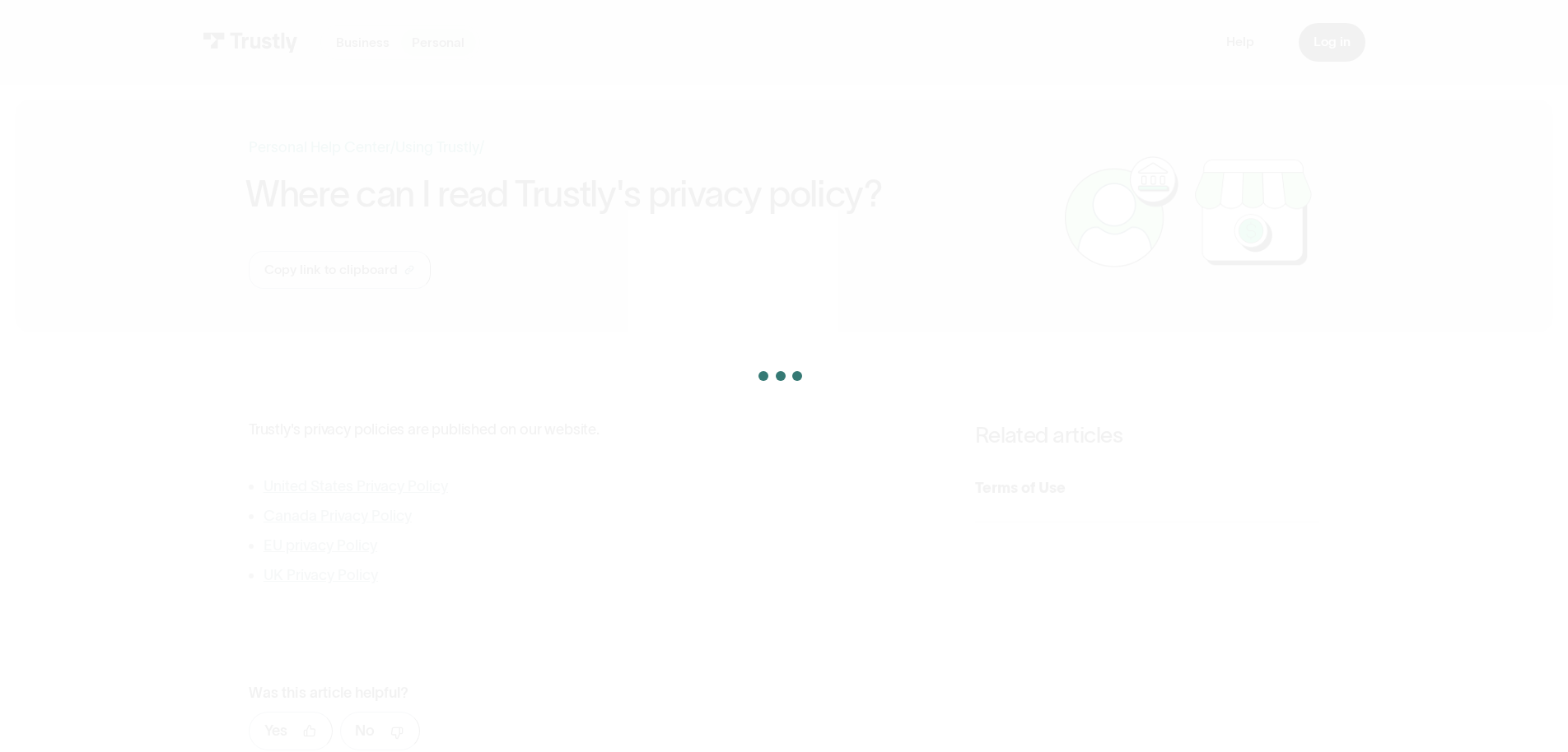
scroll to position [4, 0]
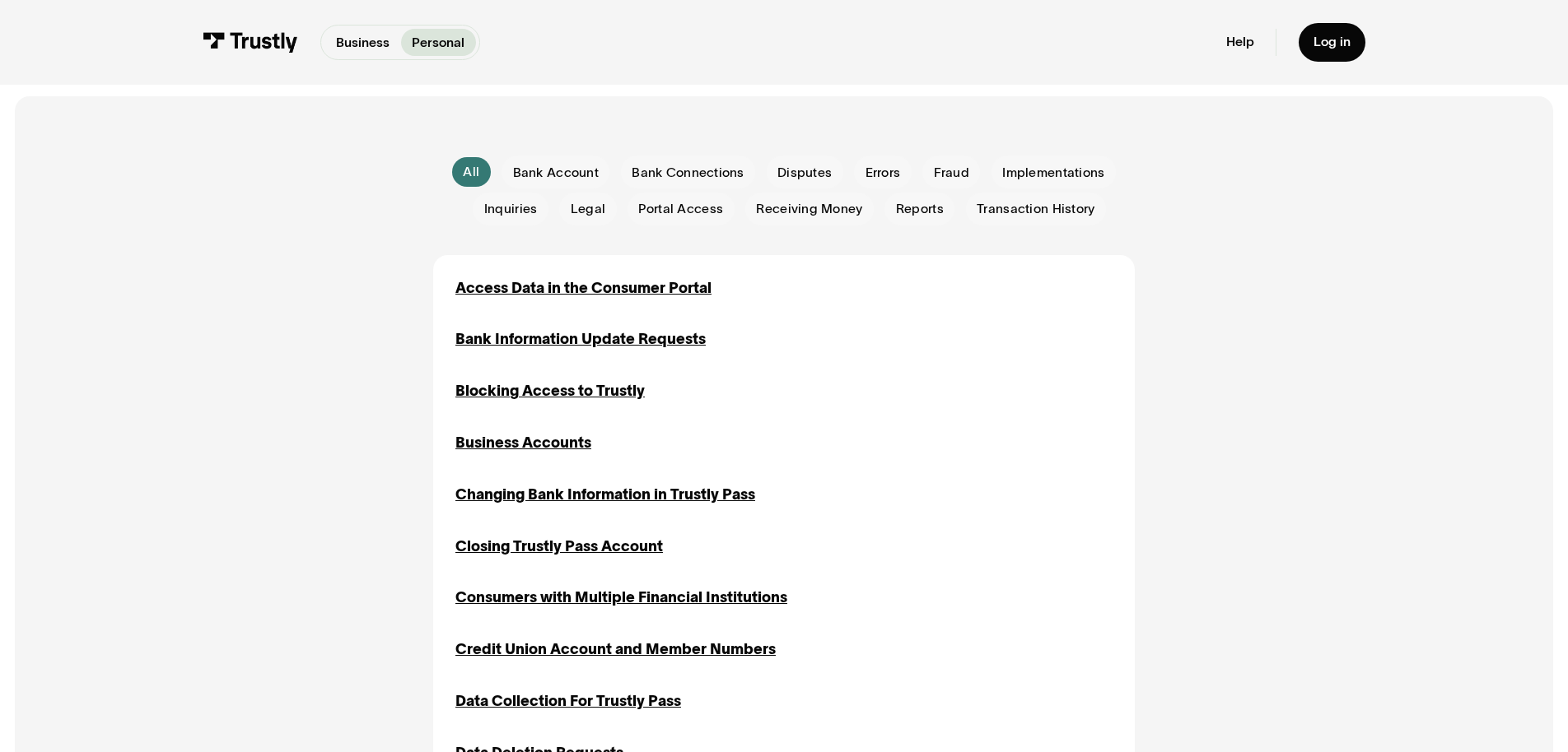
scroll to position [391, 0]
click at [1084, 183] on span "Implementations" at bounding box center [1053, 173] width 102 height 18
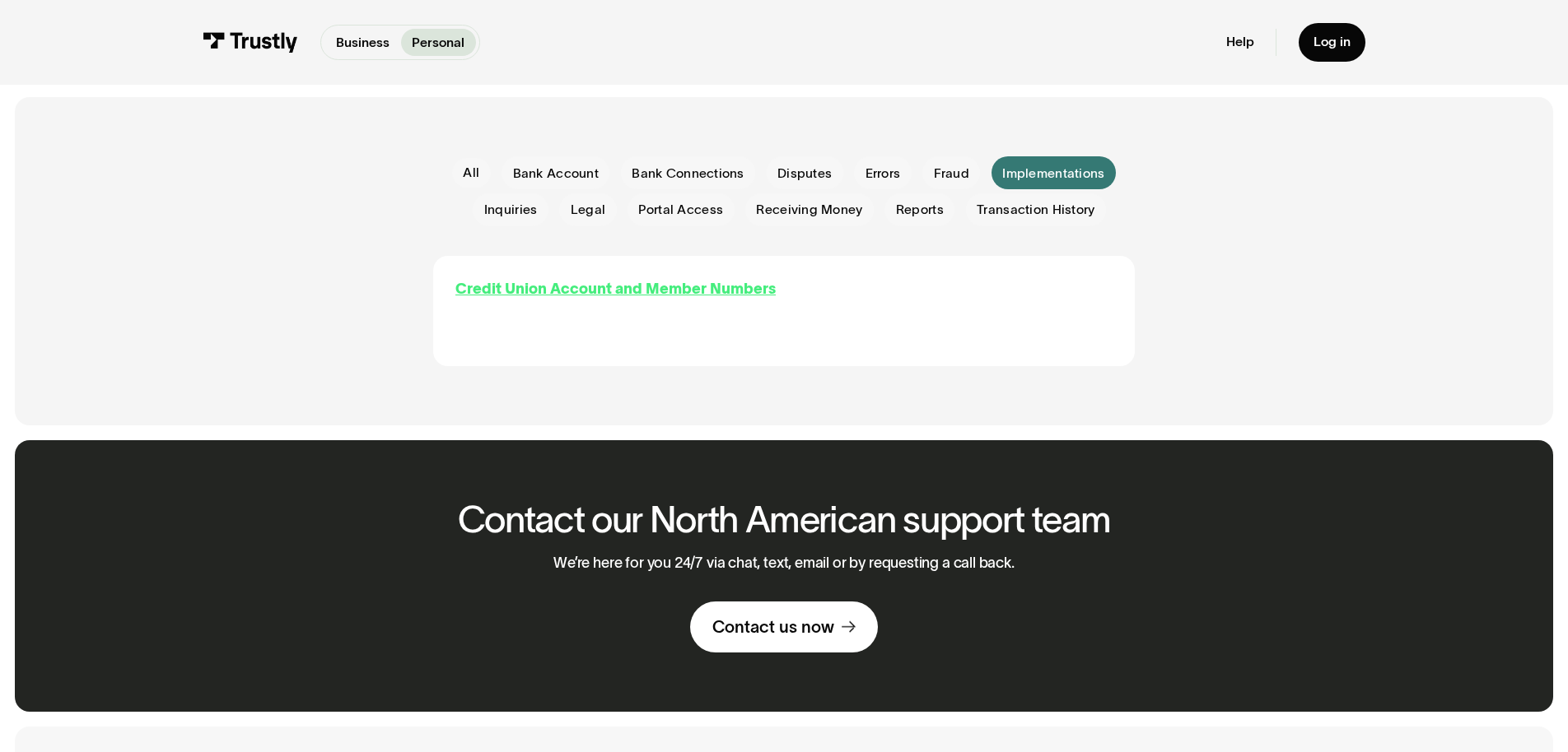
click at [596, 300] on div "Credit Union Account and Member Numbers" at bounding box center [615, 289] width 320 height 22
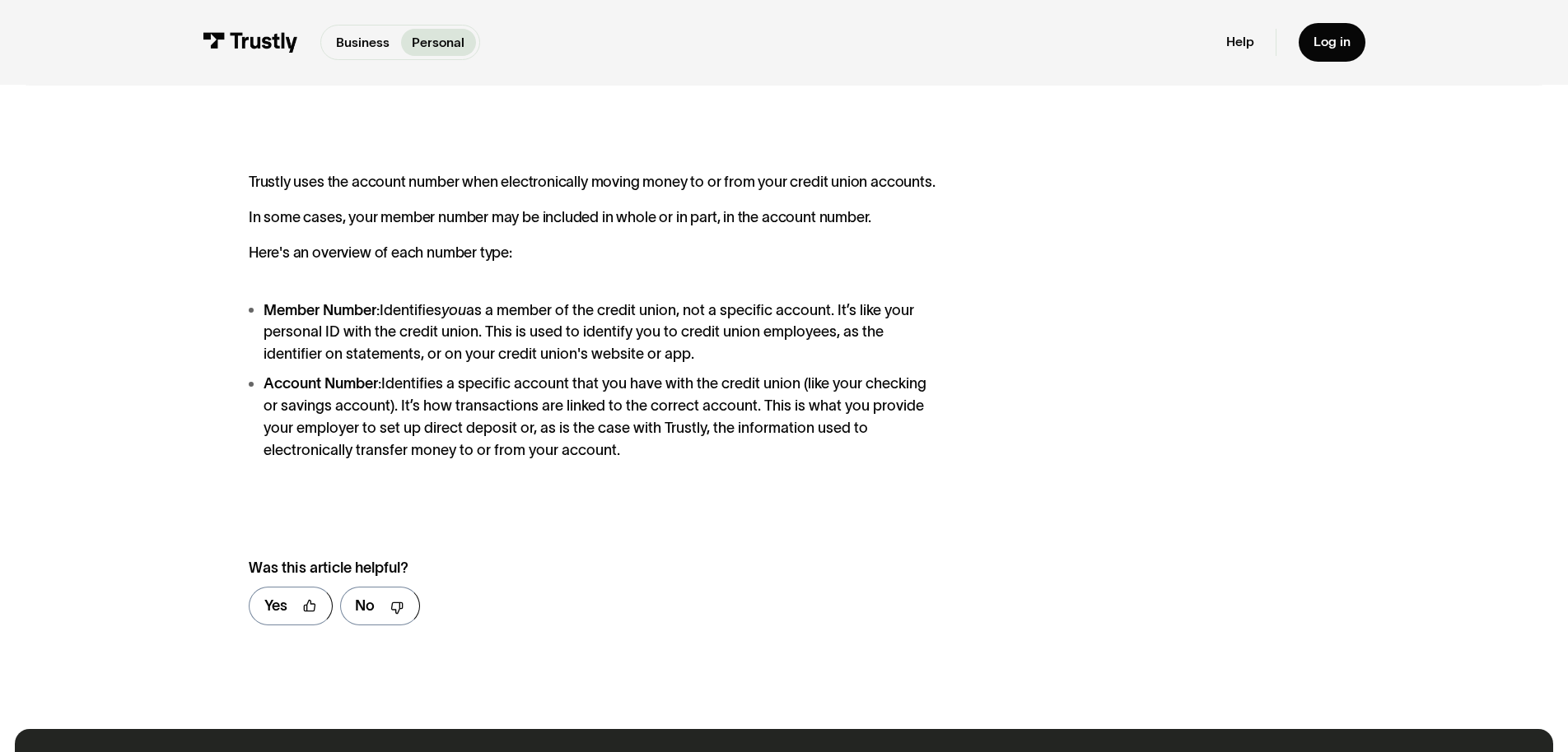
scroll to position [186, 0]
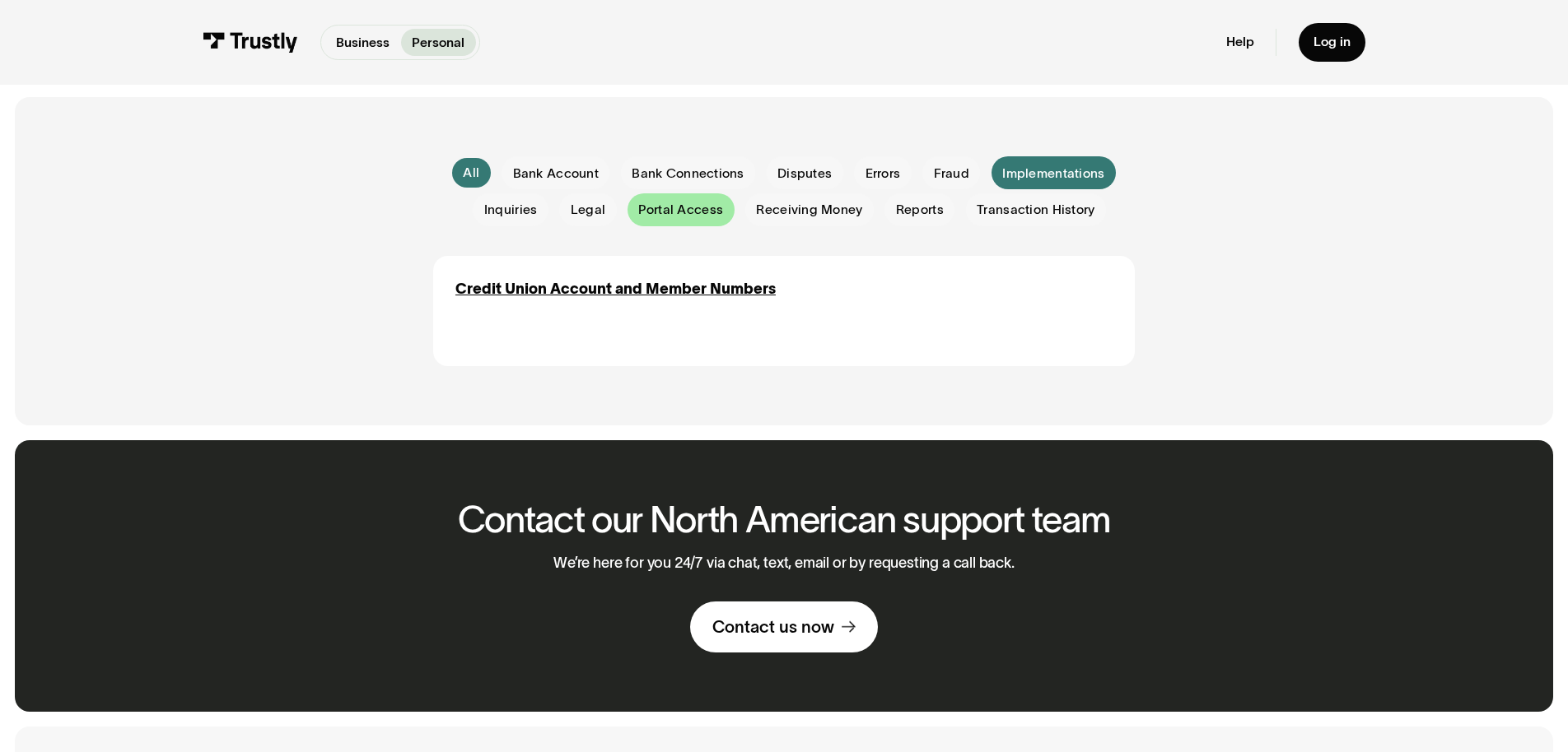
click at [653, 219] on span "Portal Access" at bounding box center [681, 209] width 85 height 18
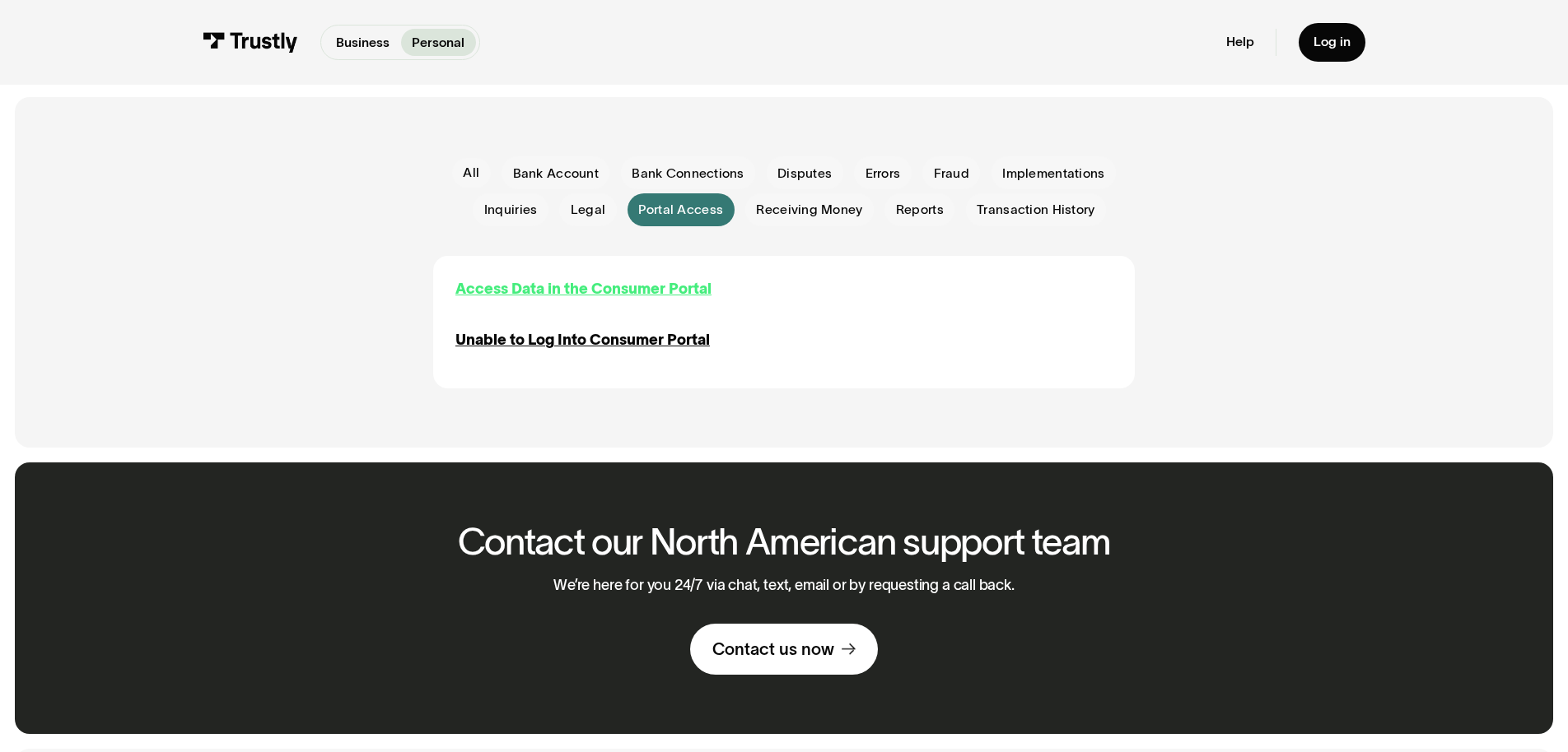
click at [501, 300] on div "Access Data in the Consumer Portal" at bounding box center [583, 289] width 256 height 22
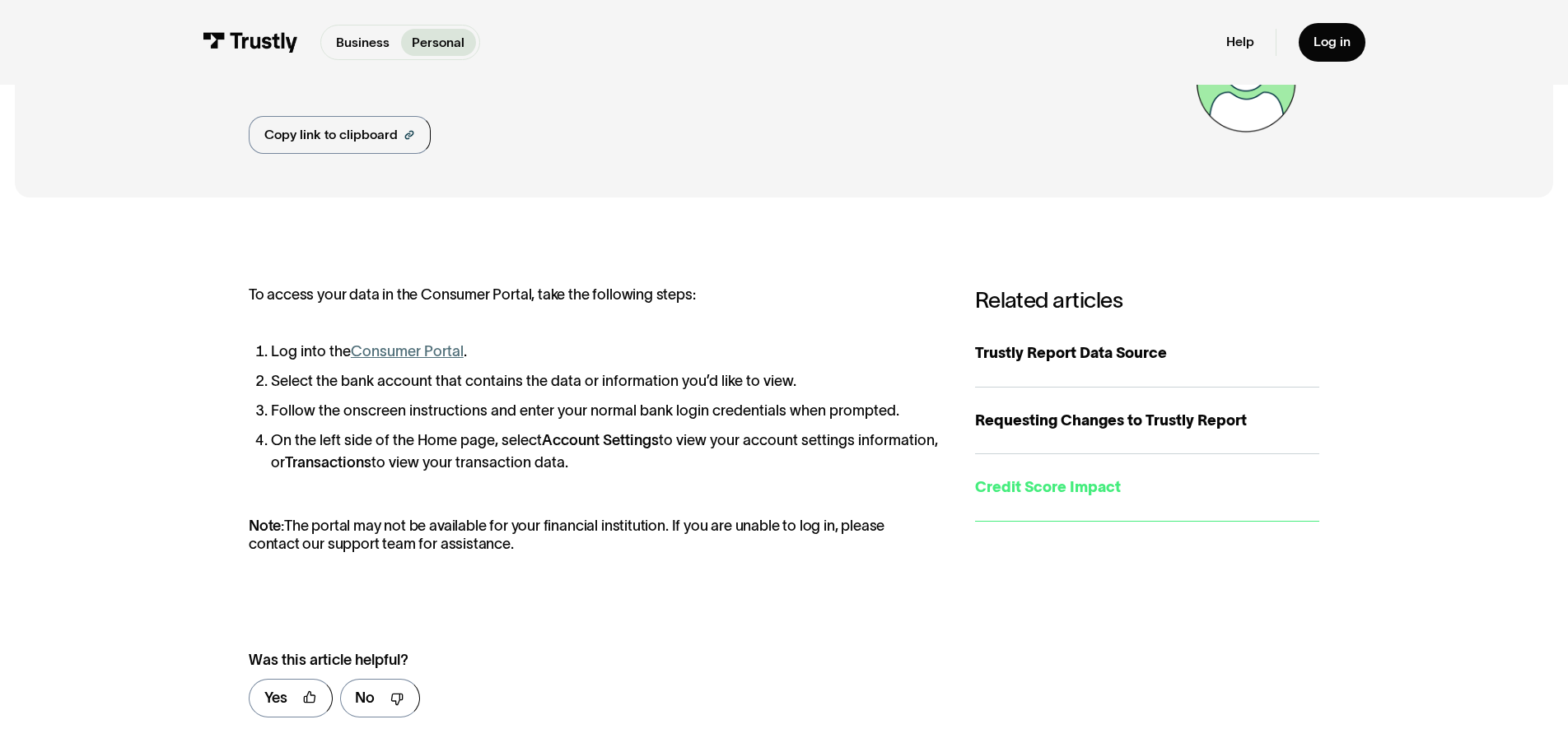
scroll to position [151, 0]
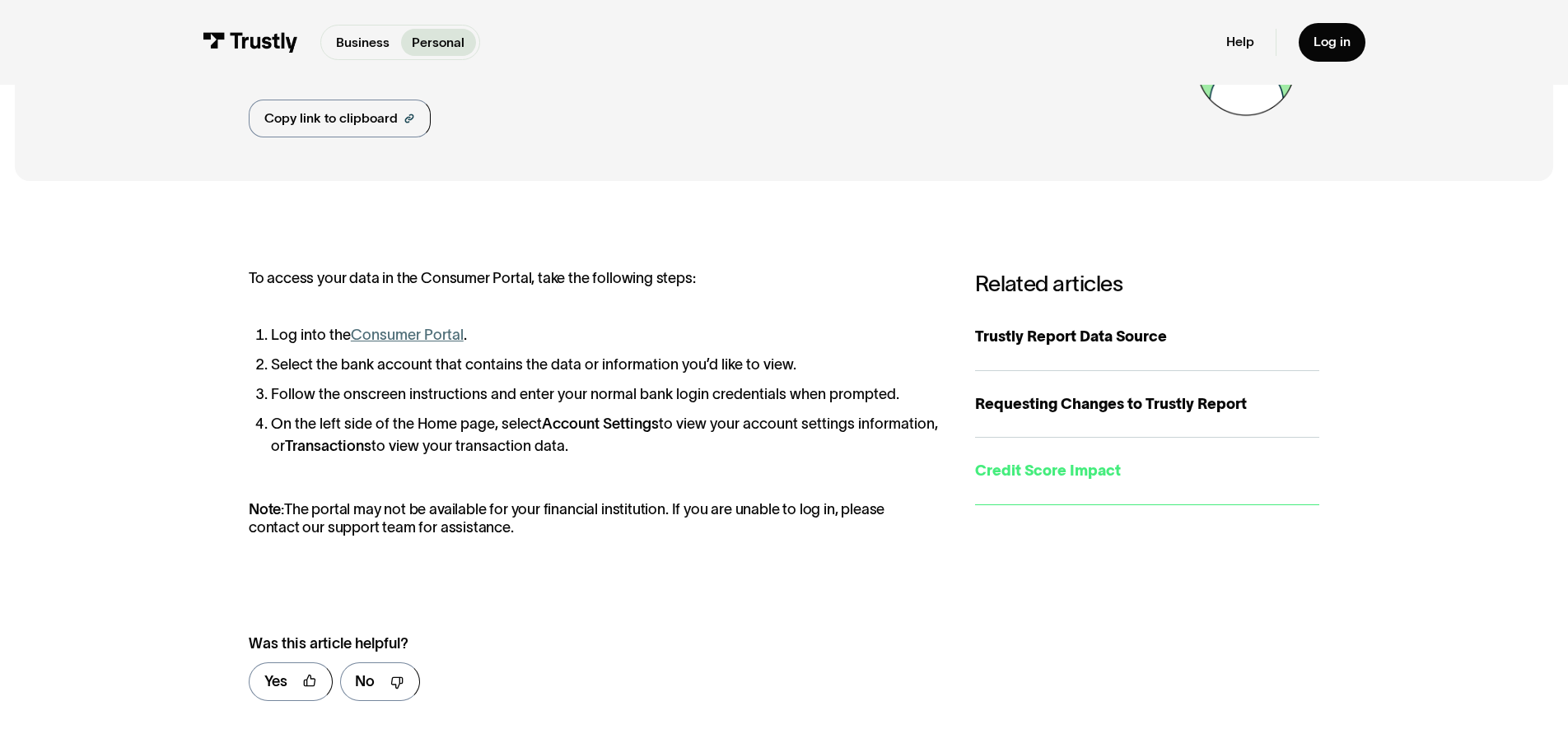
click at [1078, 483] on div "Credit Score Impact" at bounding box center [1147, 471] width 344 height 22
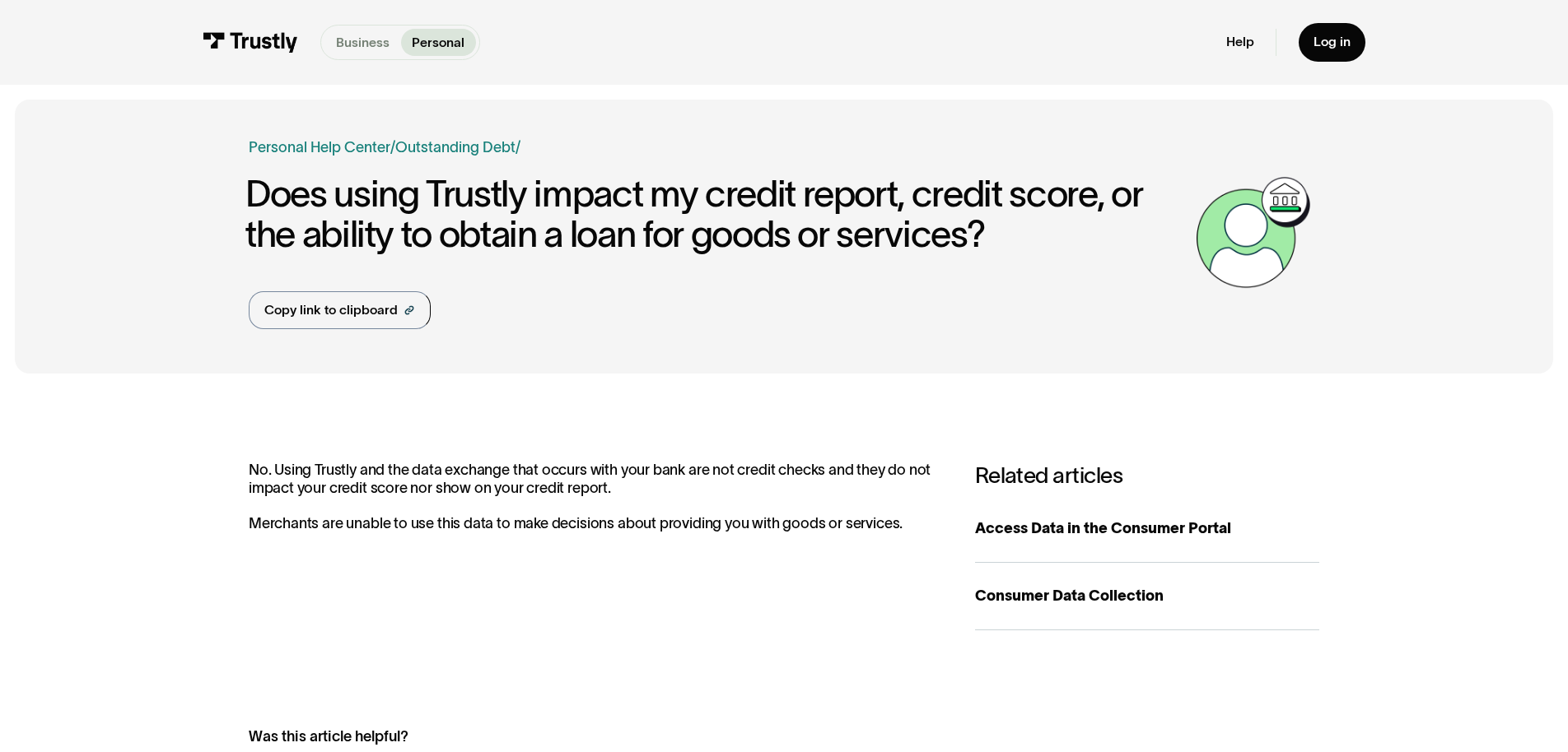
click at [336, 47] on p "Business" at bounding box center [362, 42] width 54 height 20
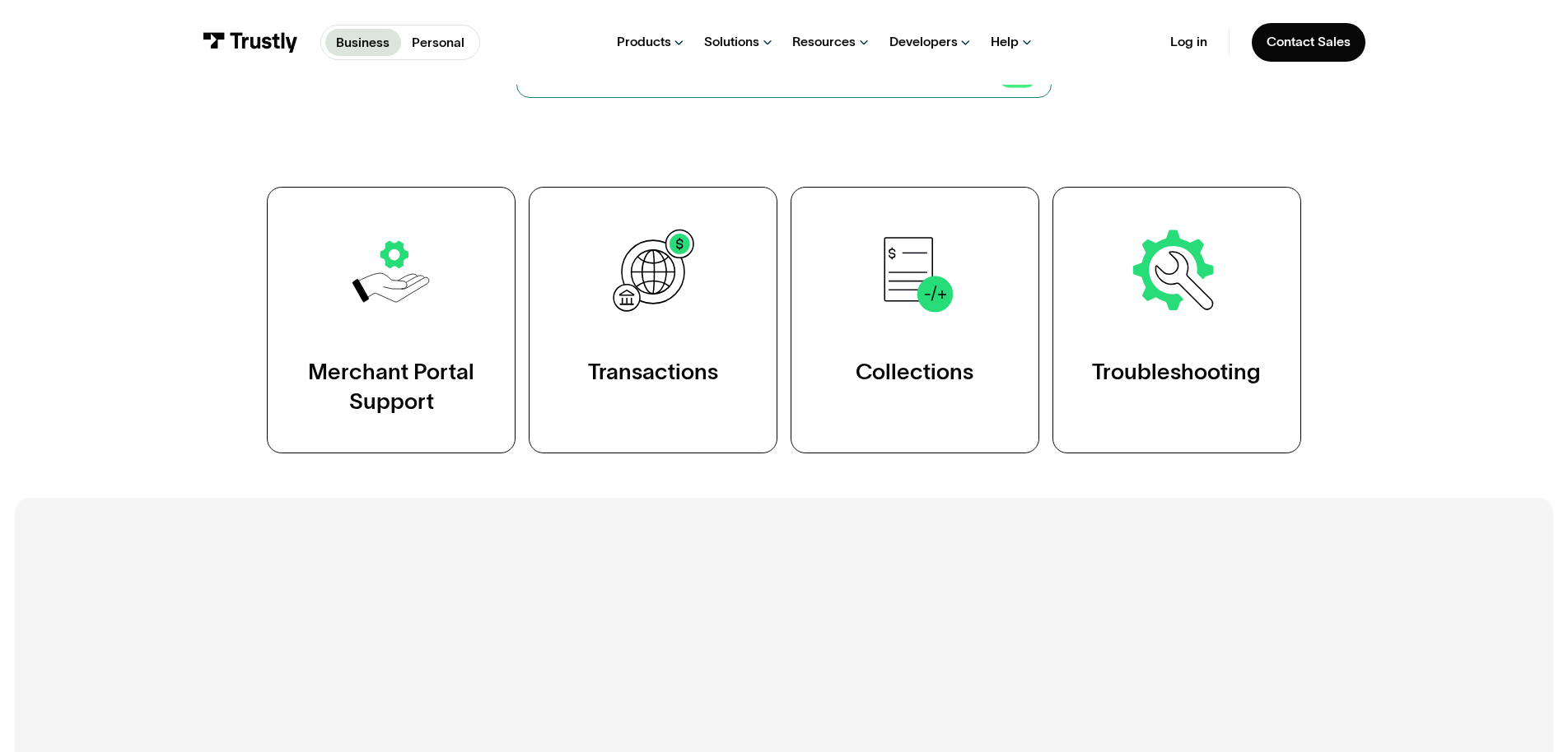
scroll to position [304, 0]
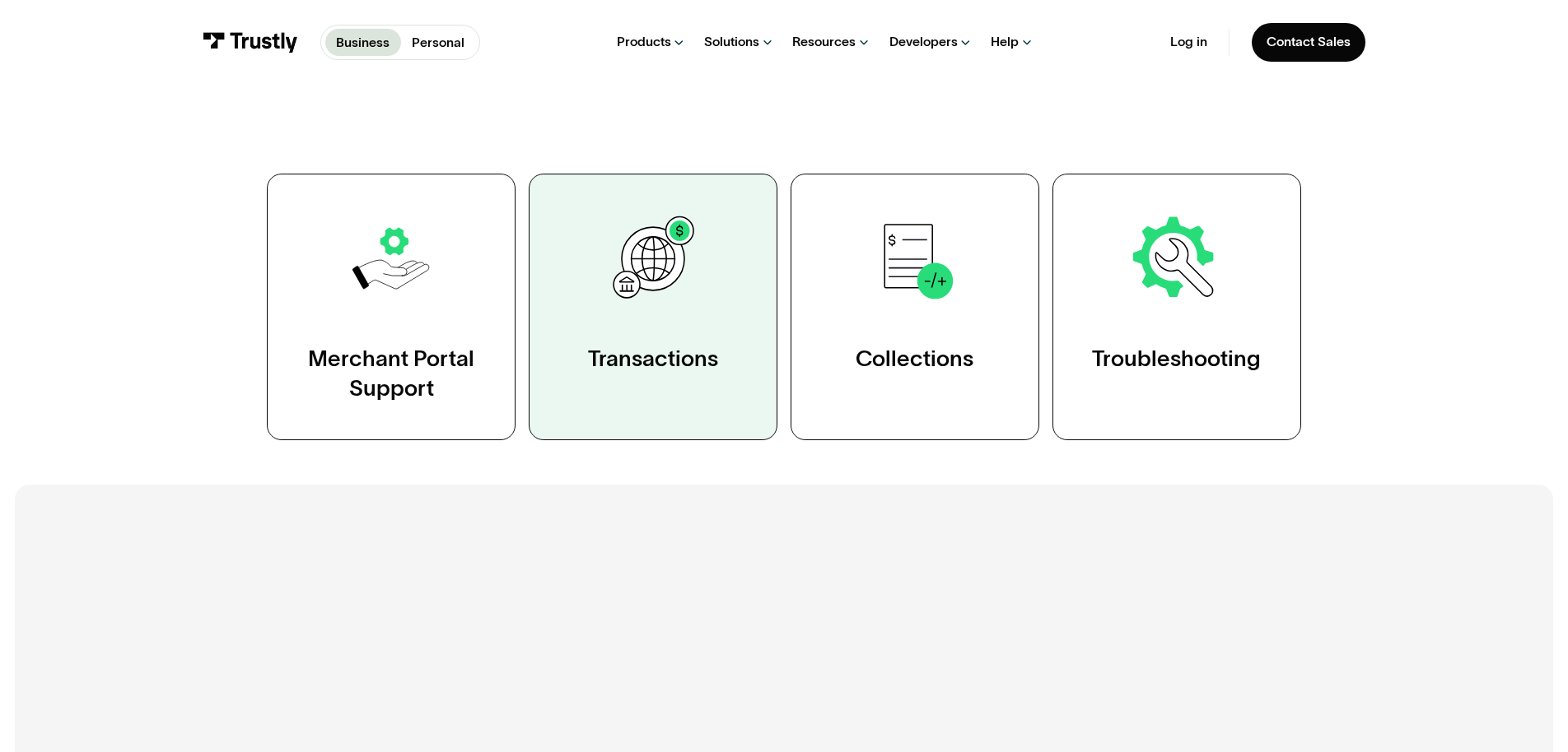
click at [657, 431] on link "Transactions" at bounding box center [653, 308] width 249 height 268
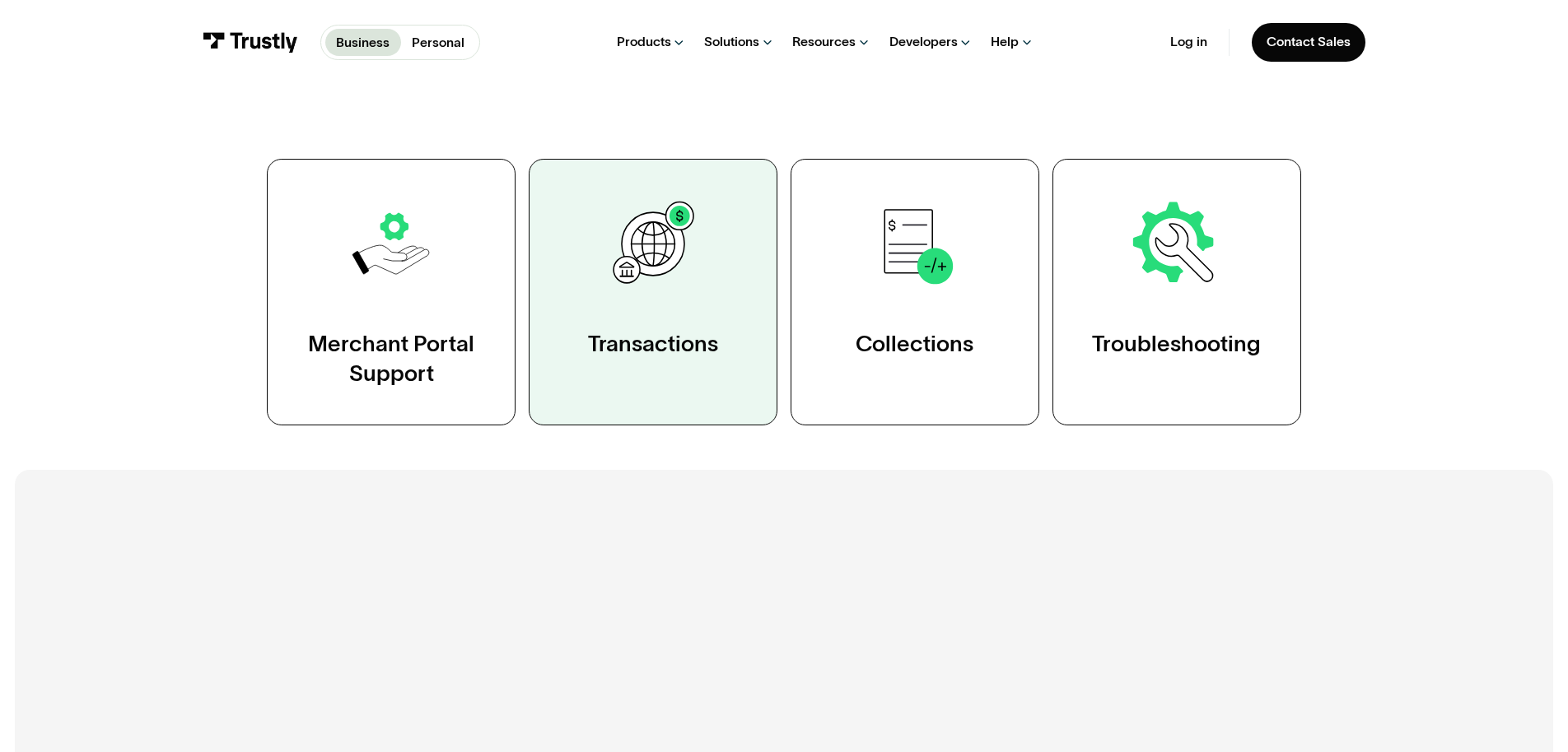
click at [652, 426] on link "Transactions" at bounding box center [653, 292] width 249 height 268
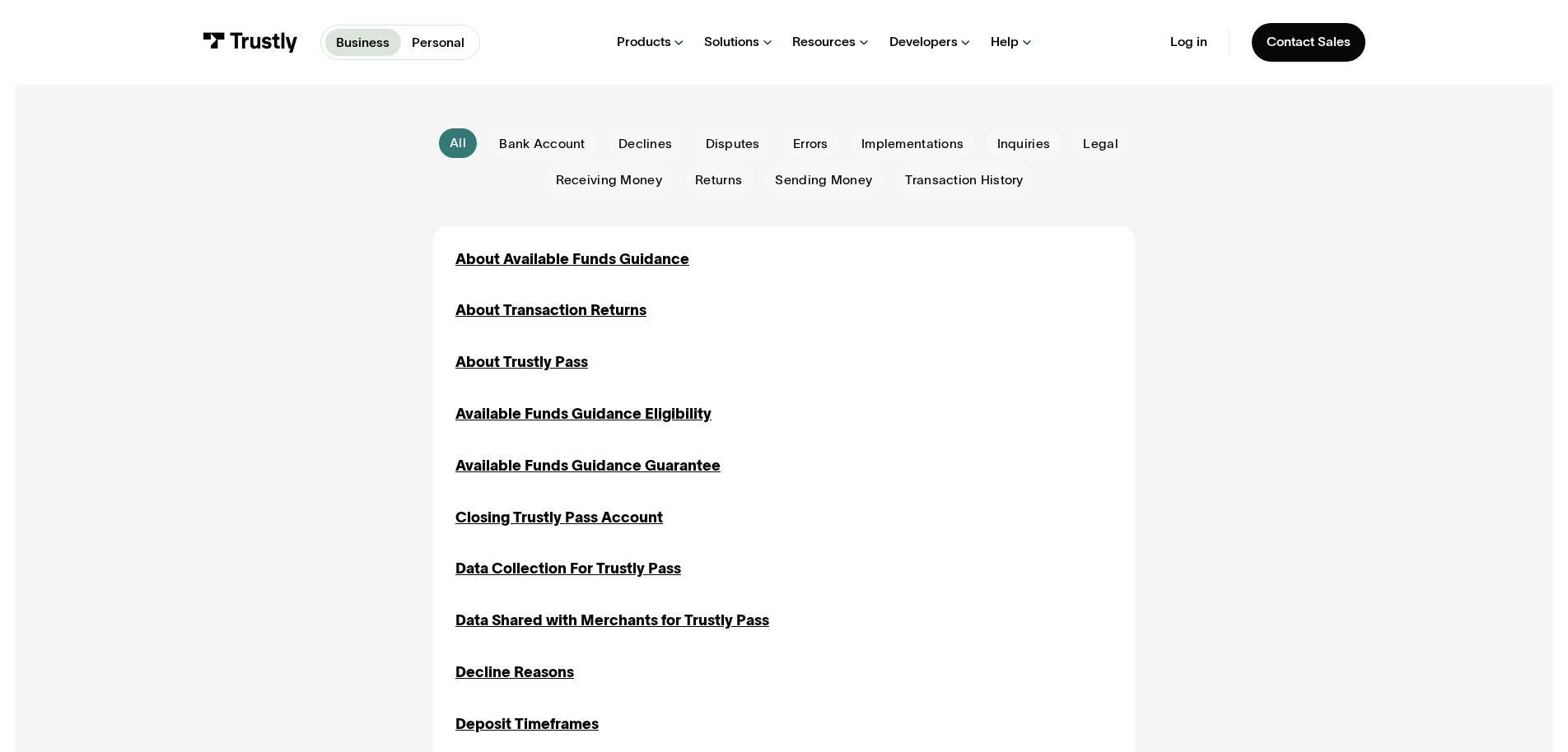
scroll to position [438, 0]
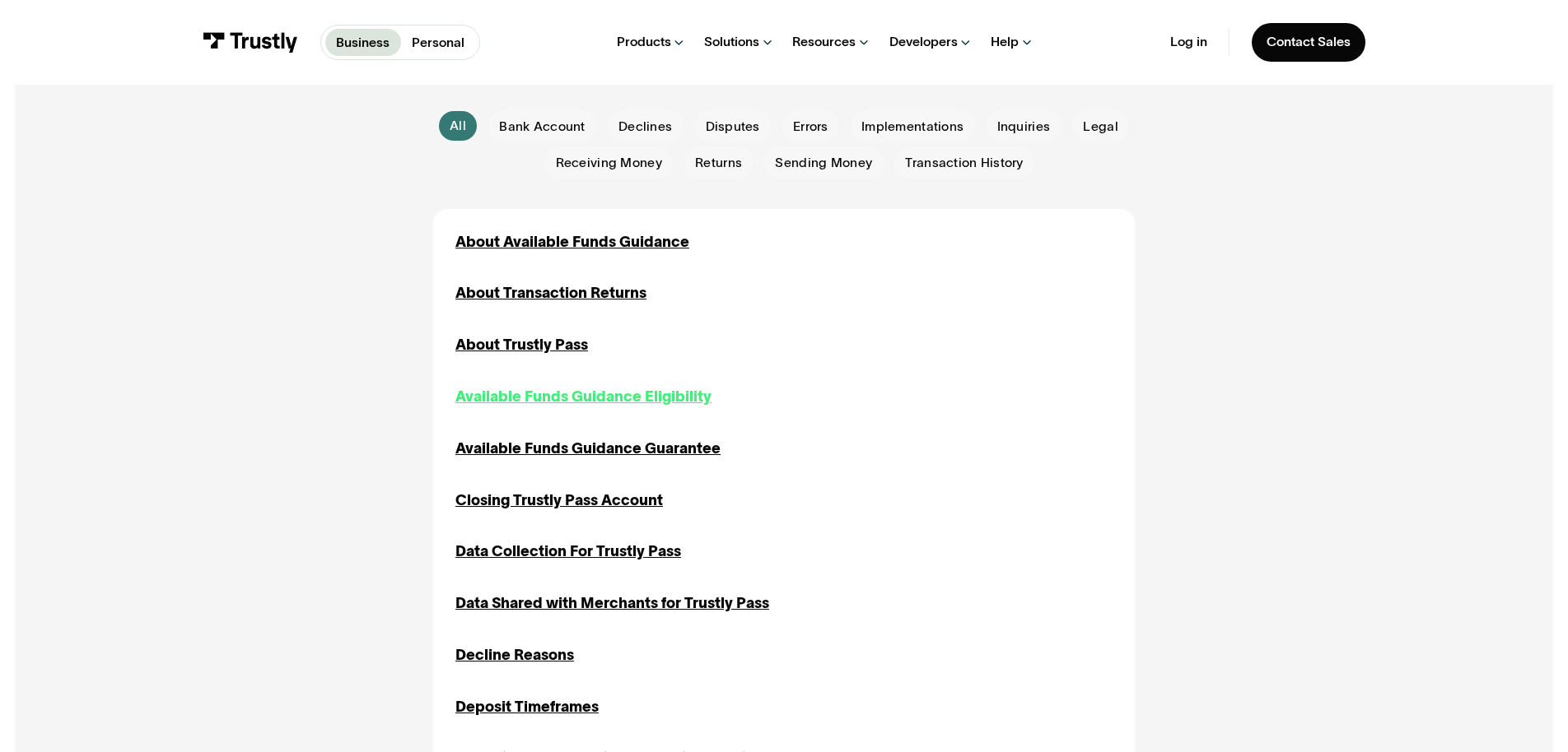
click at [571, 408] on div "Available Funds Guidance Eligibility" at bounding box center [583, 397] width 256 height 22
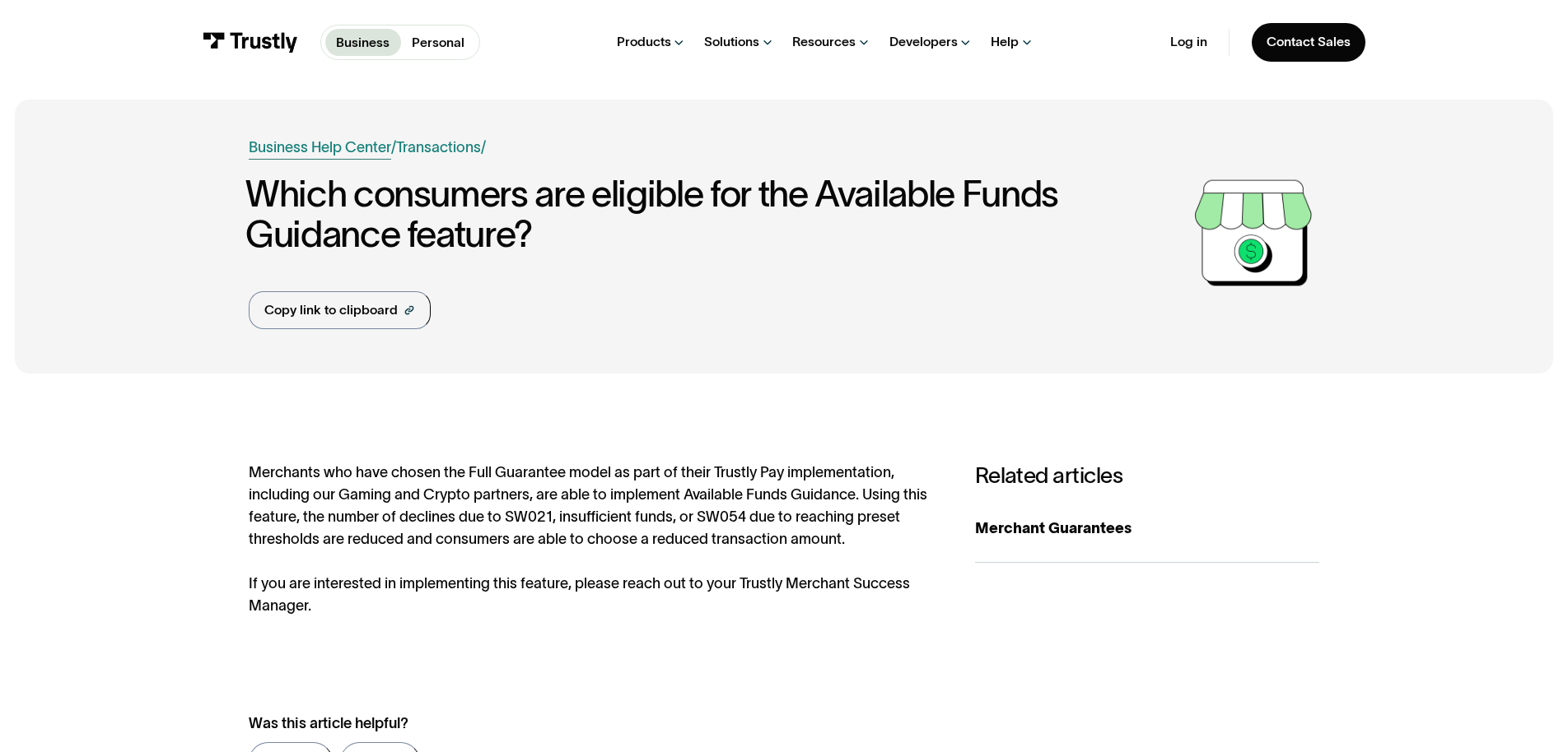
click at [292, 159] on link "Business Help Center" at bounding box center [319, 147] width 142 height 22
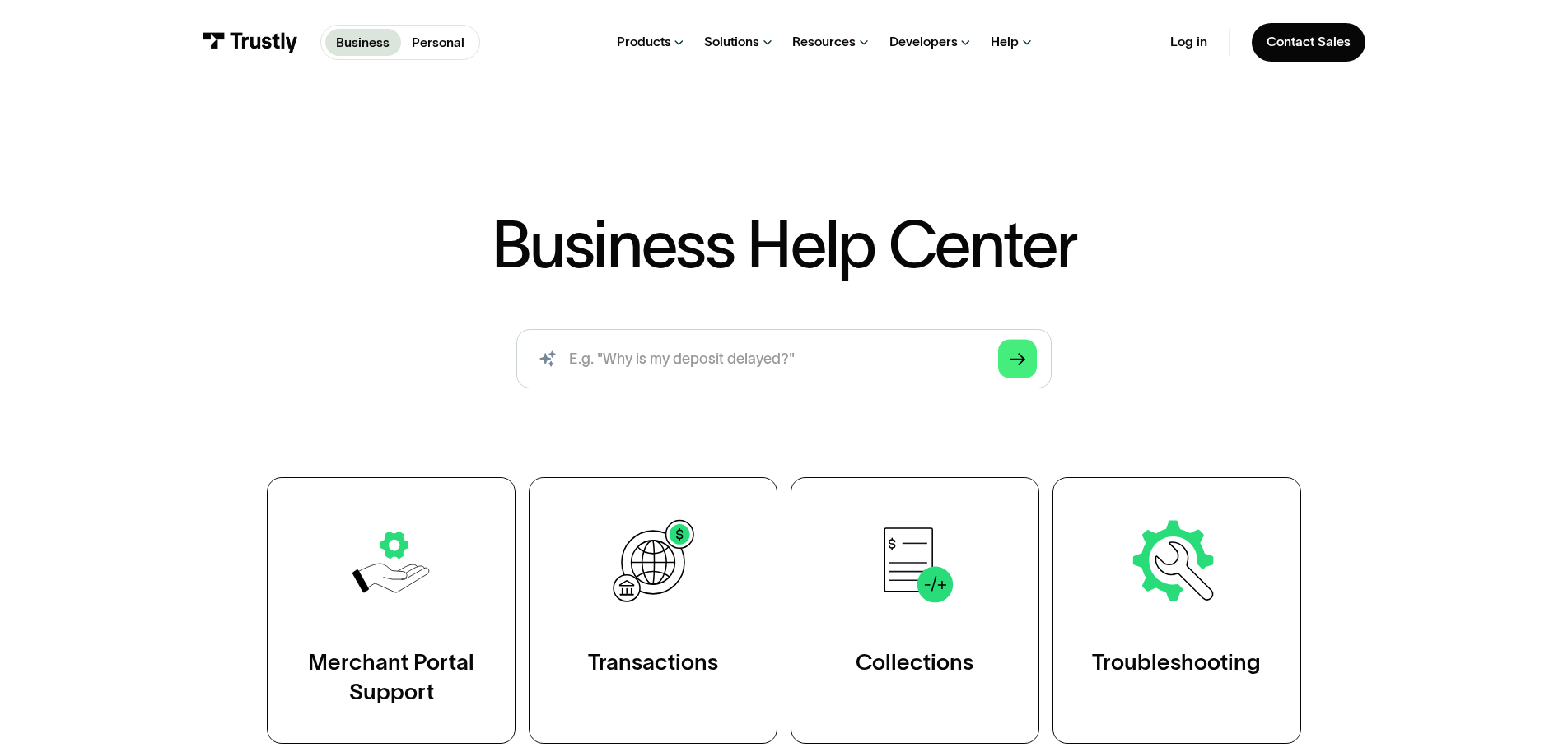
click at [1142, 208] on div "Business Help Center Business Help Center / Merchant Portal Support / Viewing A…" at bounding box center [784, 420] width 1568 height 650
click at [1164, 205] on div "Business Help Center Business Help Center / Merchant Portal Support / Viewing A…" at bounding box center [784, 420] width 1568 height 650
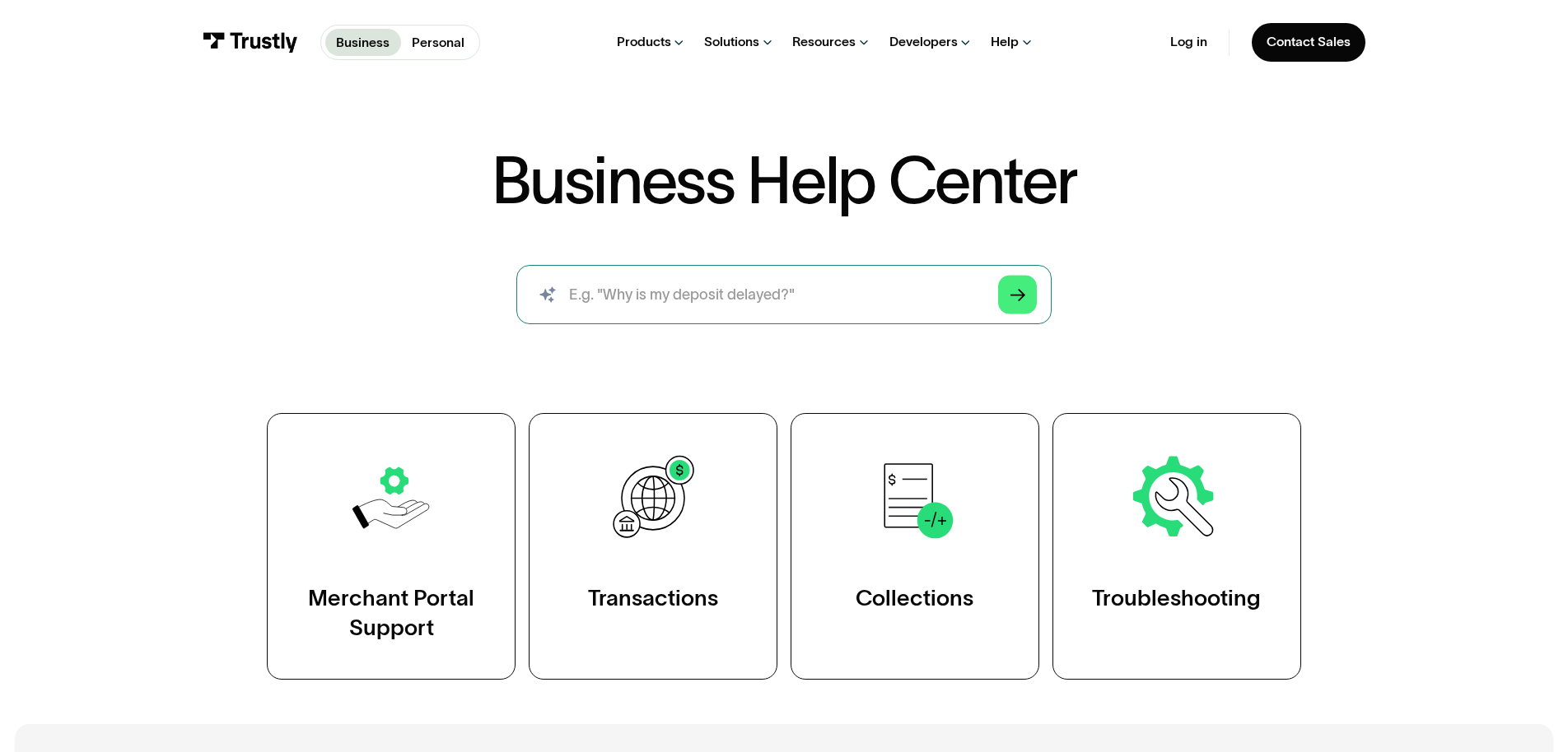
scroll to position [46, 0]
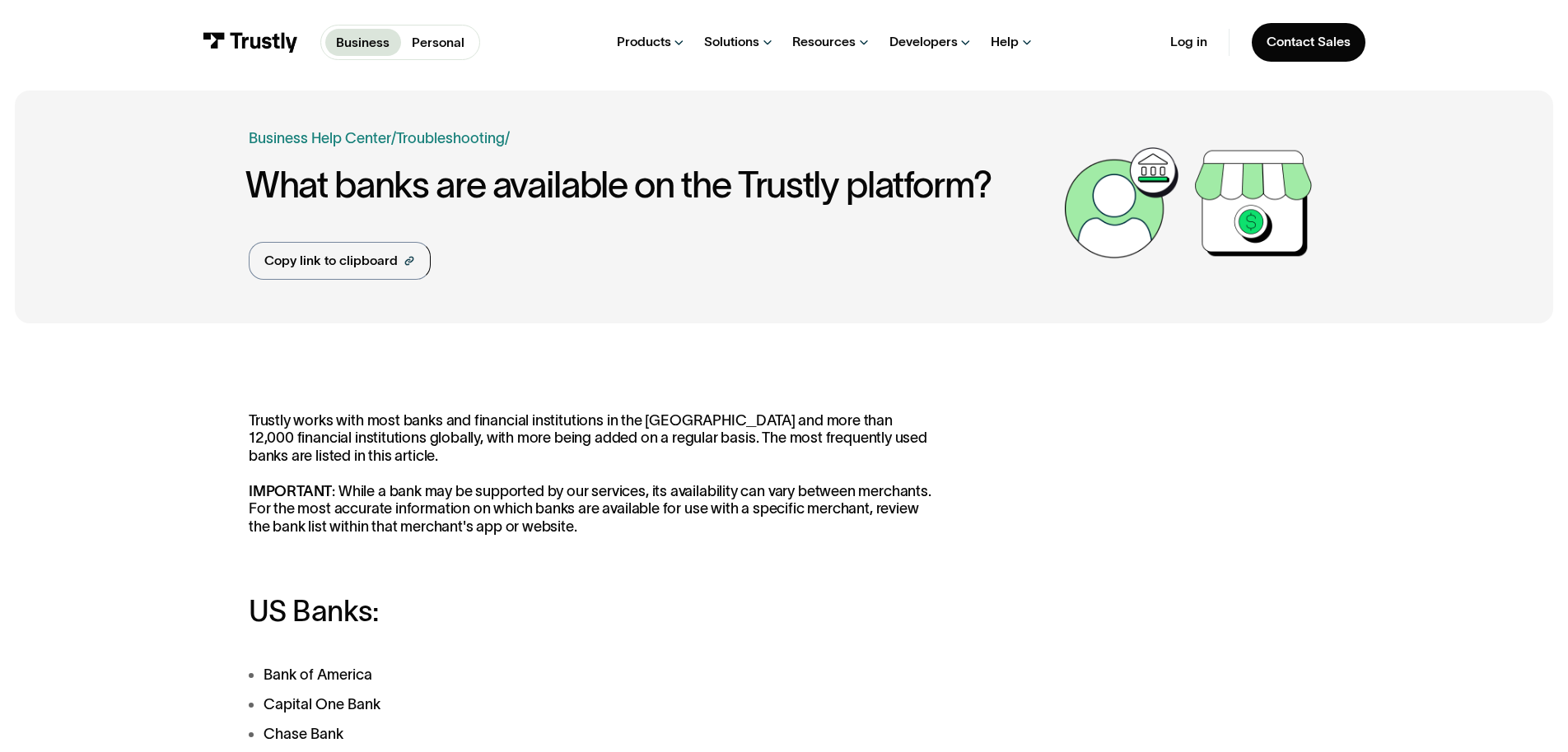
scroll to position [8, 0]
click at [402, 33] on link "Personal" at bounding box center [439, 42] width 75 height 27
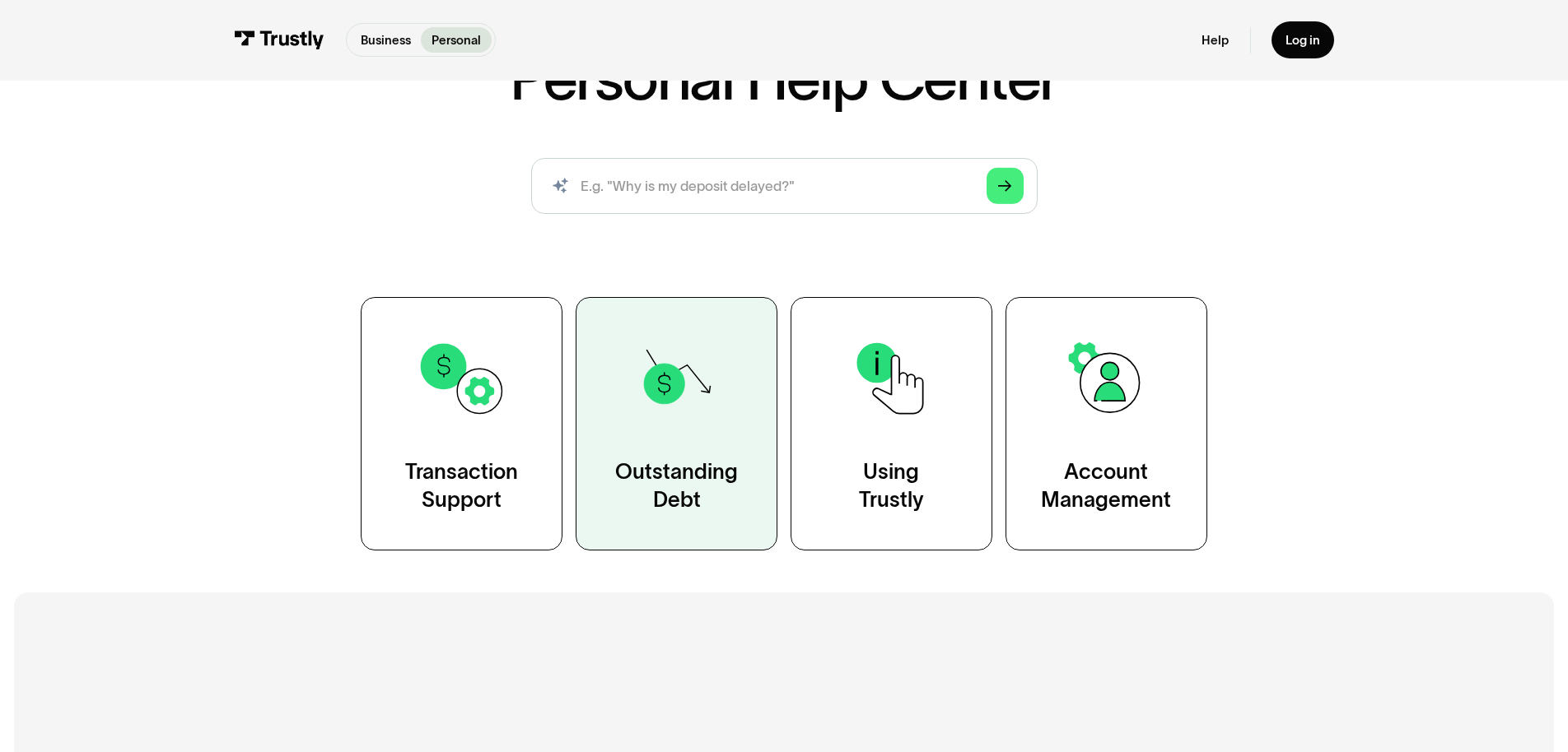
scroll to position [151, 0]
click at [692, 549] on link "Outstanding Debt" at bounding box center [676, 422] width 202 height 252
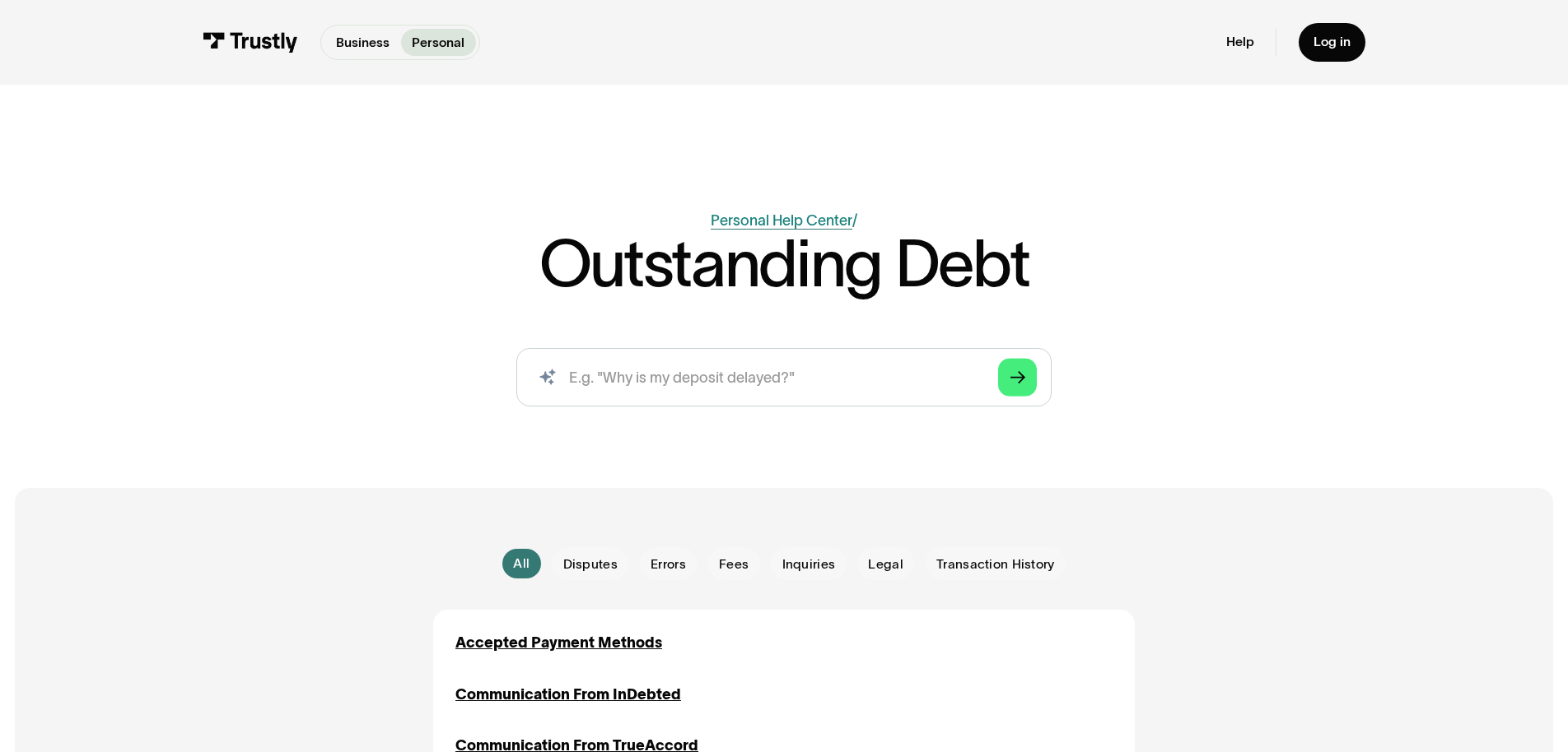
click at [777, 228] on link "Personal Help Center" at bounding box center [781, 220] width 142 height 16
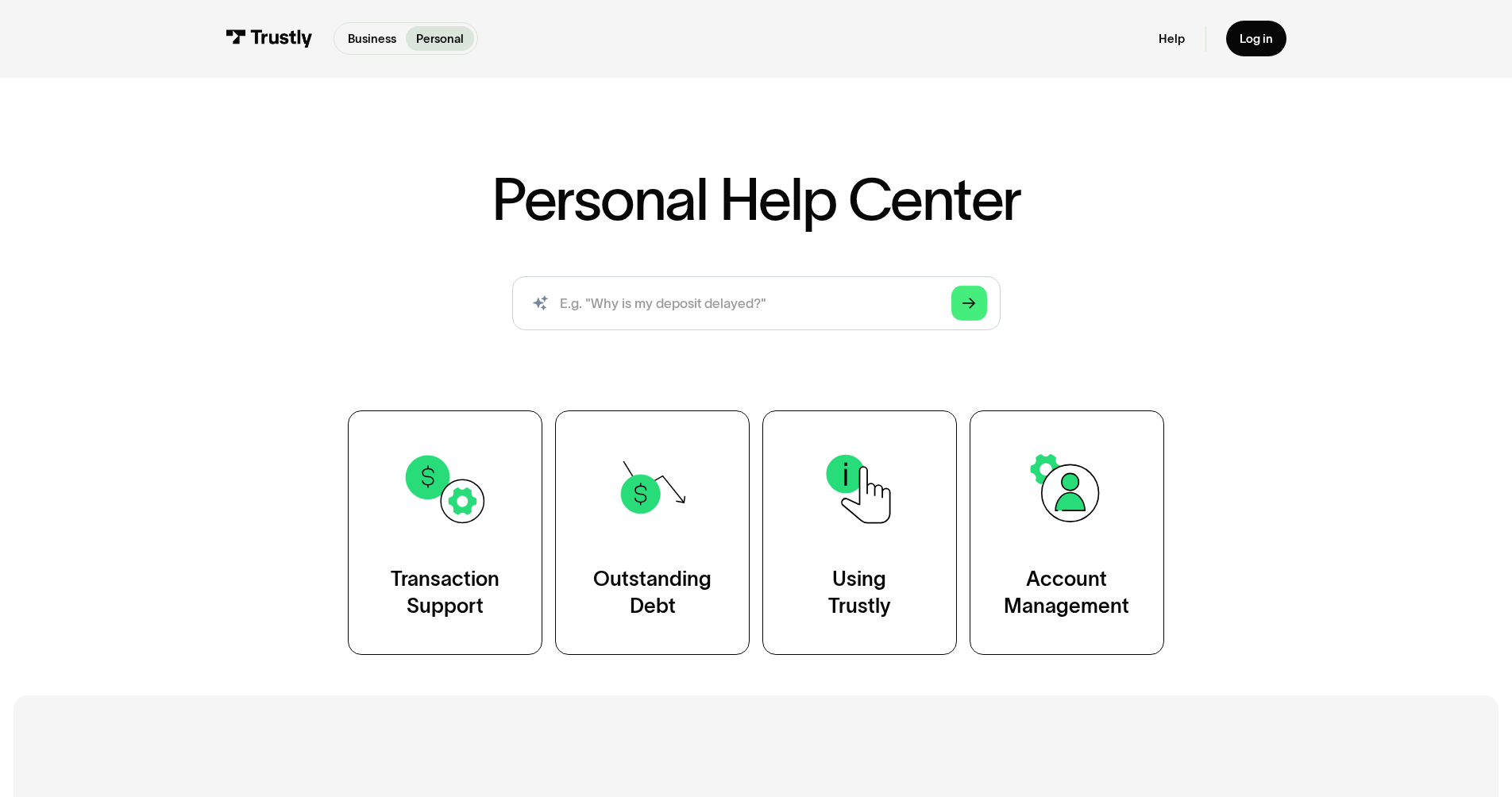
scroll to position [26, 0]
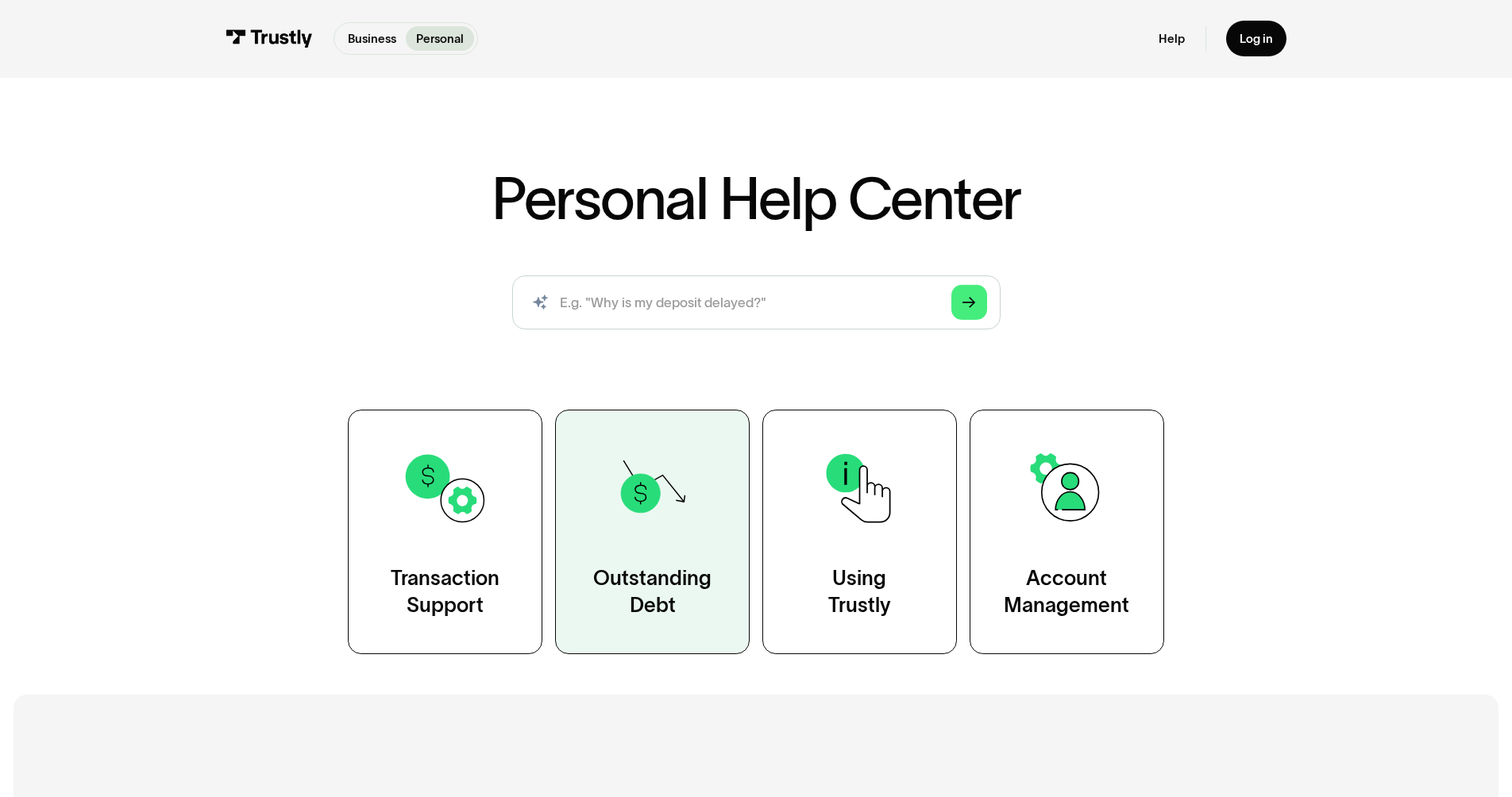
click at [564, 606] on link "Outstanding Debt" at bounding box center [652, 531] width 195 height 243
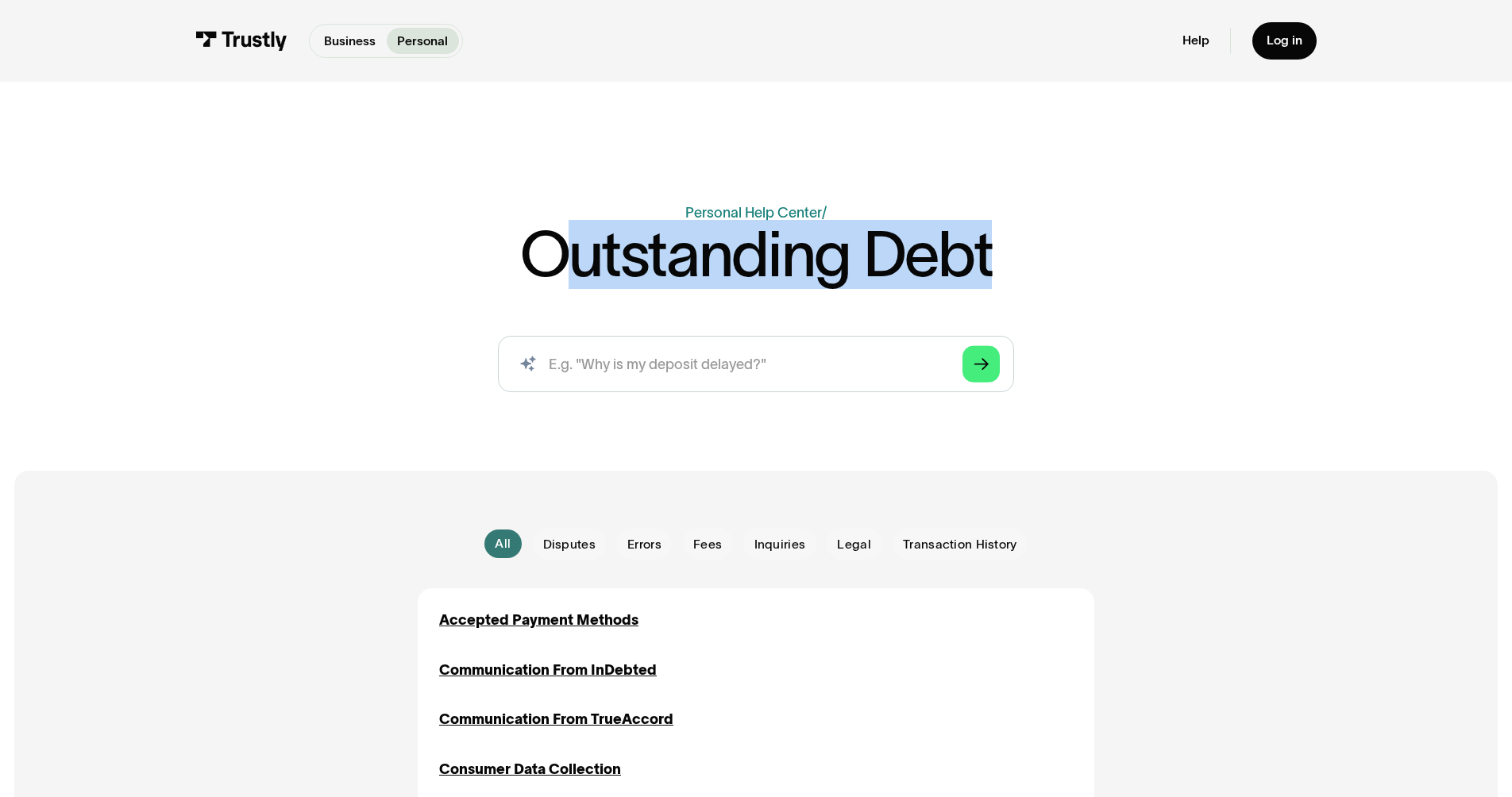
drag, startPoint x: 543, startPoint y: 292, endPoint x: 1061, endPoint y: 286, distance: 518.0
click at [1061, 286] on div "Business Help Center Personal Help Center / Outstanding Debt AI-powered search …" at bounding box center [756, 305] width 1033 height 205
click at [1057, 281] on div "Business Help Center Personal Help Center / Outstanding Debt AI-powered search …" at bounding box center [756, 305] width 1033 height 205
drag, startPoint x: 504, startPoint y: 287, endPoint x: 1026, endPoint y: 285, distance: 522.0
click at [1026, 285] on div "Business Help Center Personal Help Center / Outstanding Debt AI-powered search …" at bounding box center [756, 305] width 1033 height 205
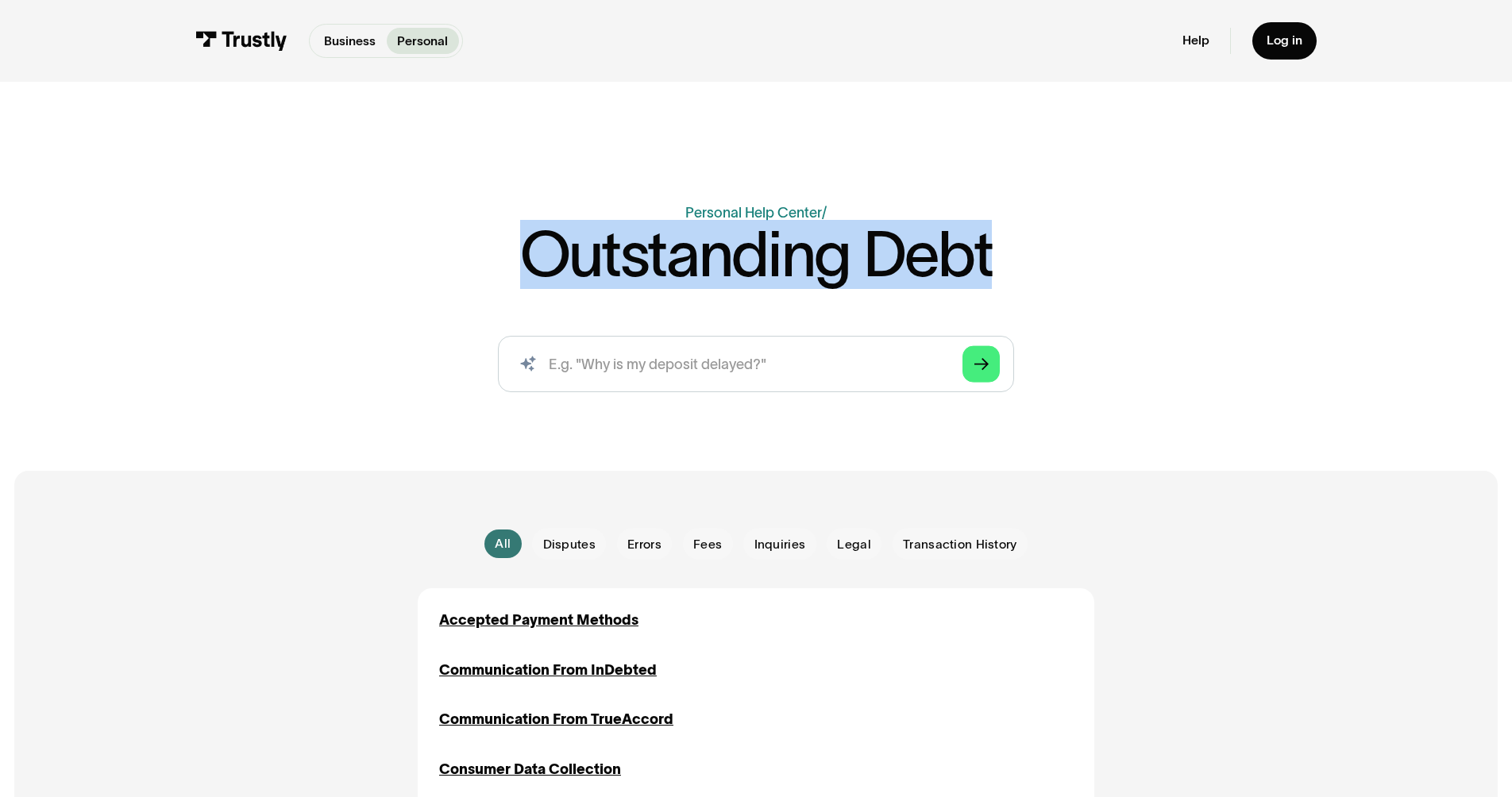
click at [1046, 281] on div "Business Help Center Personal Help Center / Outstanding Debt AI-powered search …" at bounding box center [756, 305] width 1033 height 205
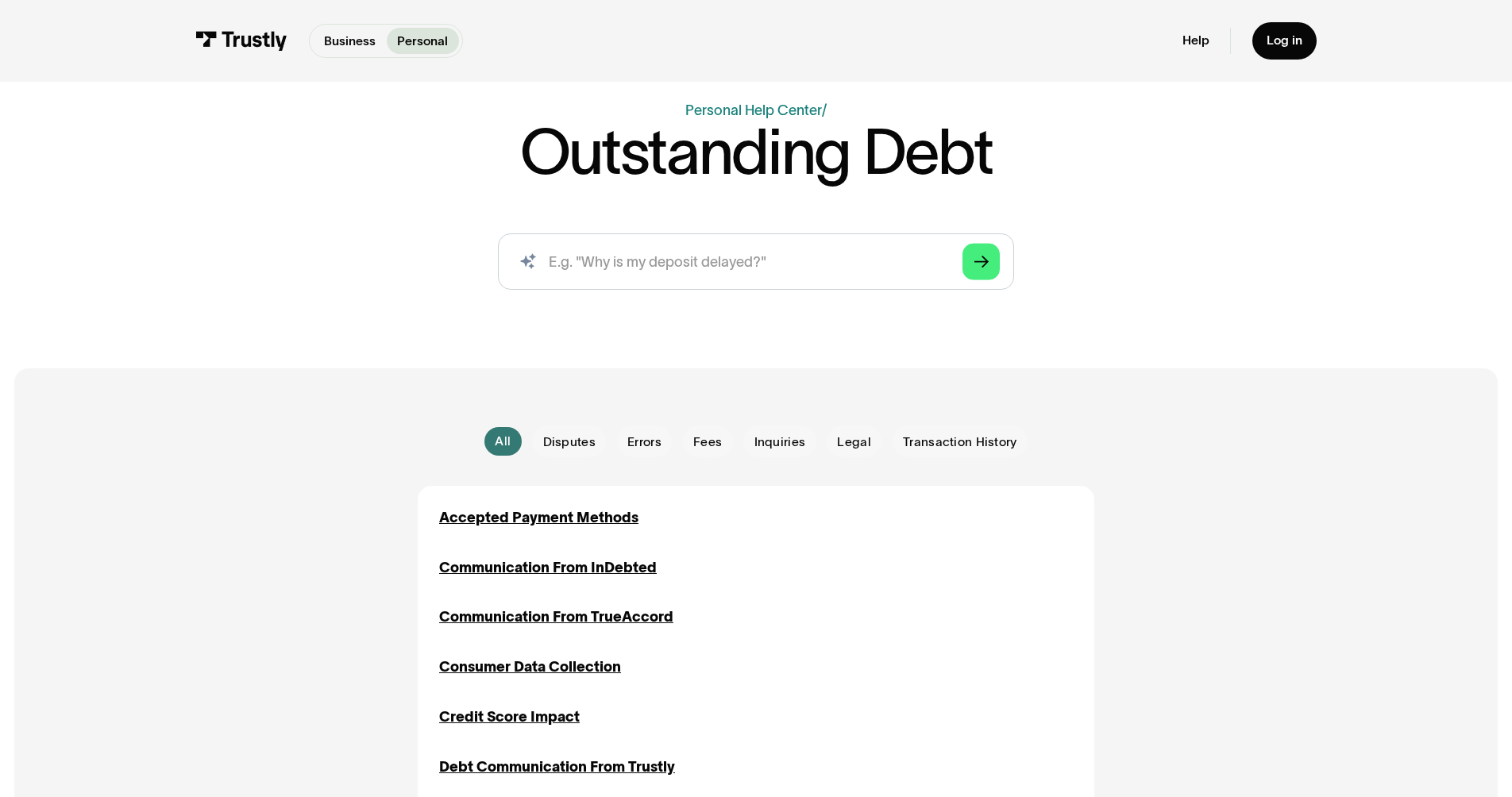
scroll to position [102, 0]
click at [744, 118] on link "Personal Help Center" at bounding box center [753, 110] width 136 height 16
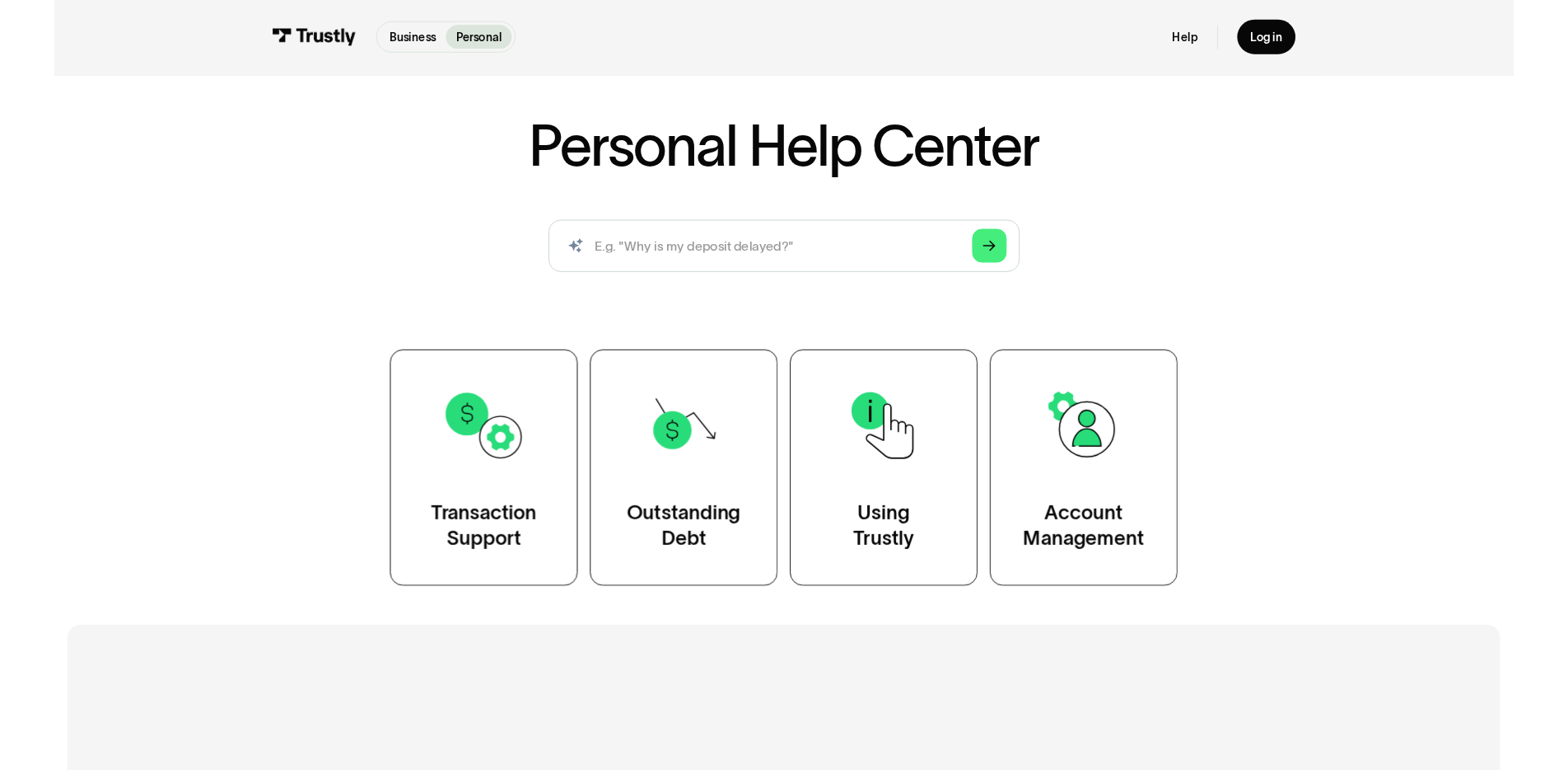
scroll to position [77, 0]
